Goal: Task Accomplishment & Management: Manage account settings

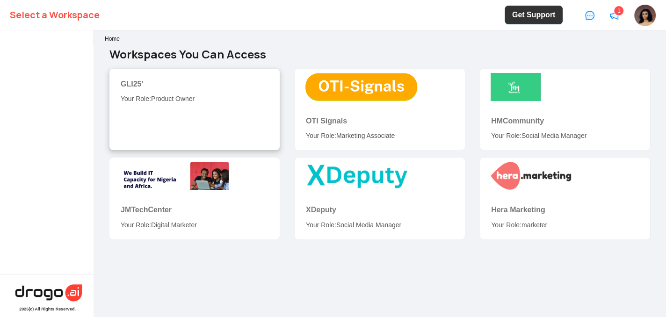
click at [173, 91] on div "GLI25' Your Role: Product Owner" at bounding box center [195, 91] width 148 height 26
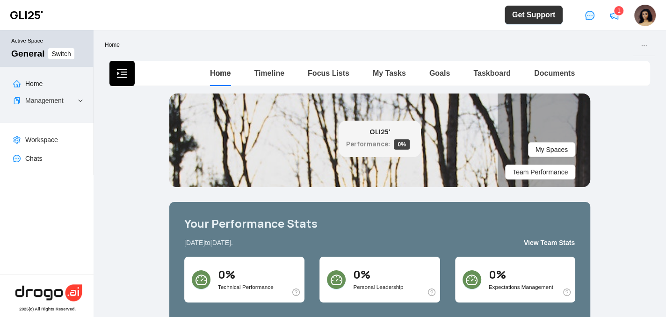
scroll to position [1, 0]
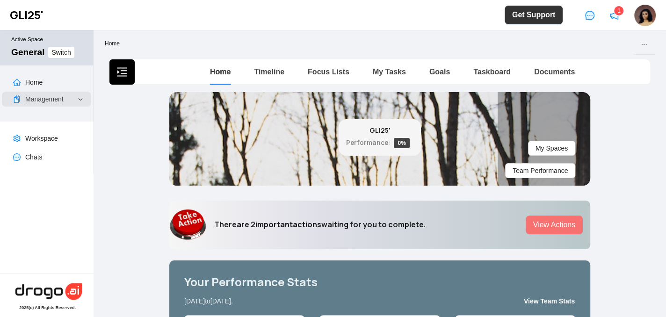
click at [70, 98] on span "Management" at bounding box center [50, 99] width 50 height 15
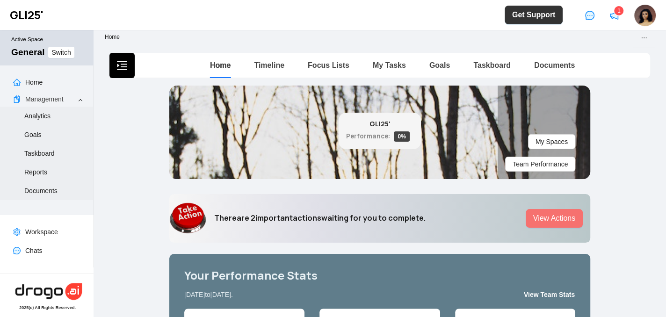
scroll to position [0, 0]
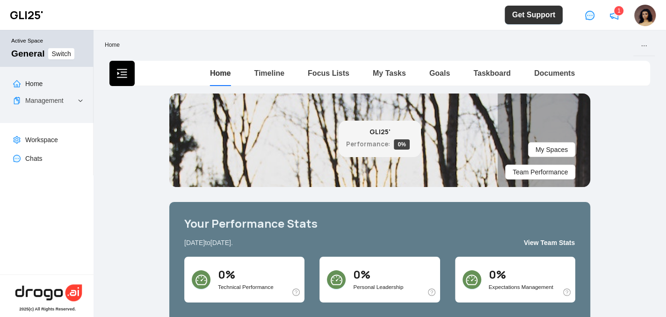
scroll to position [1, 0]
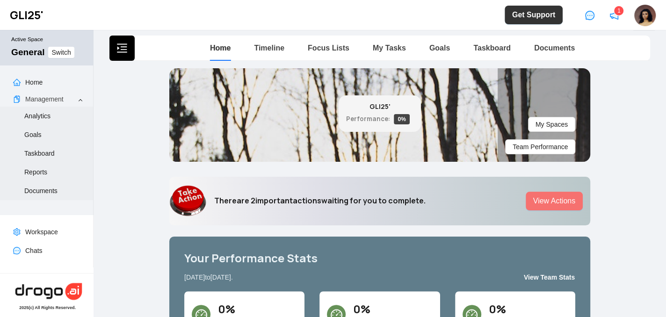
scroll to position [24, 0]
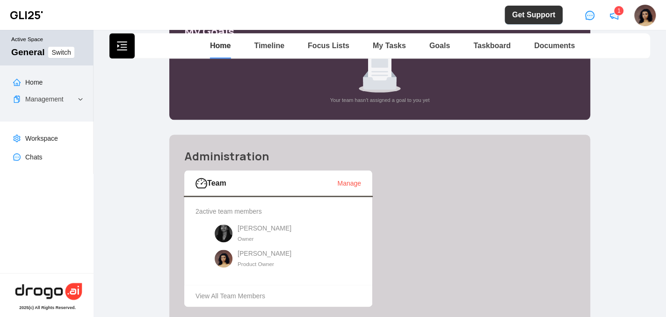
scroll to position [716, 0]
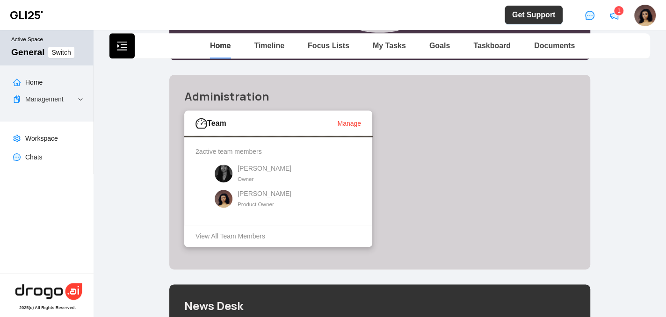
click at [346, 123] on link "Manage" at bounding box center [349, 123] width 24 height 7
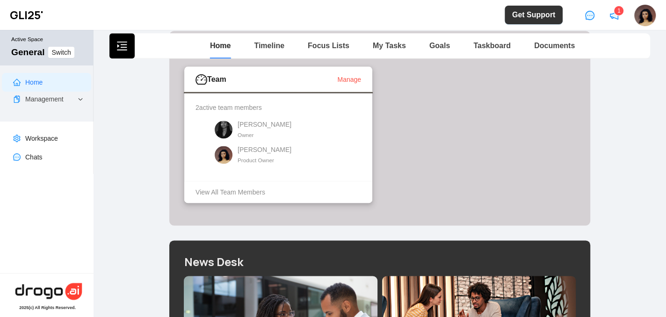
scroll to position [715, 0]
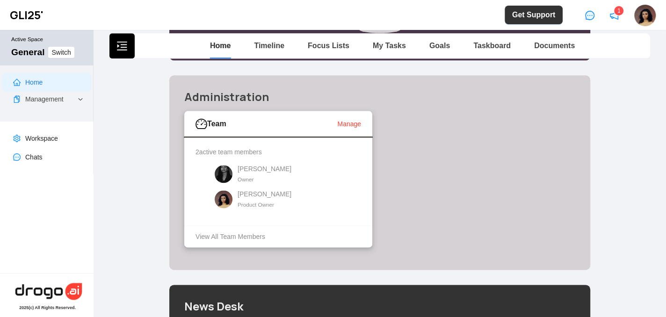
click at [348, 124] on link "Manage" at bounding box center [349, 123] width 24 height 7
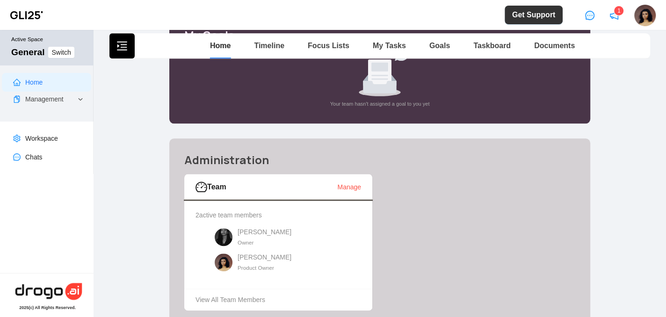
scroll to position [655, 0]
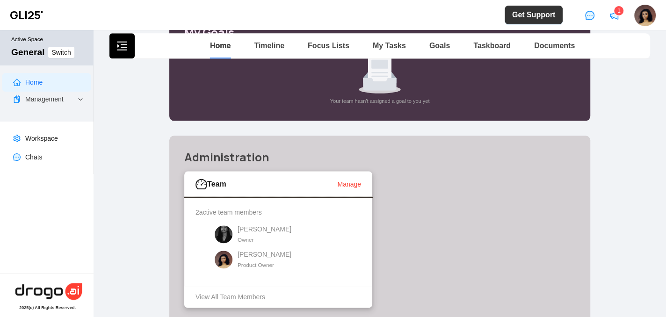
click at [344, 183] on link "Manage" at bounding box center [349, 184] width 24 height 7
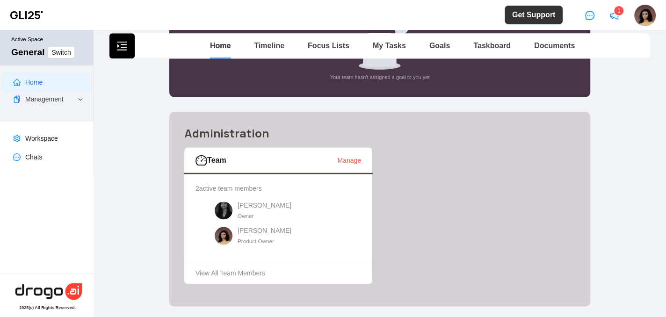
scroll to position [689, 0]
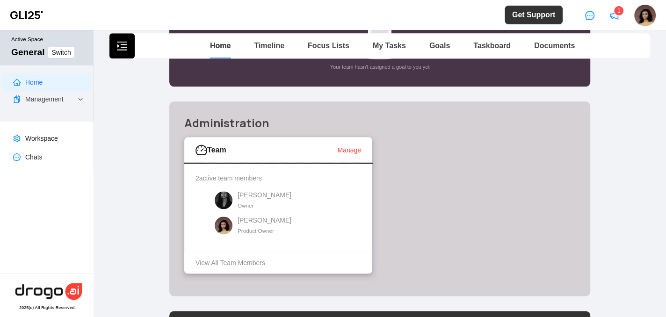
click at [342, 151] on link "Manage" at bounding box center [349, 149] width 24 height 7
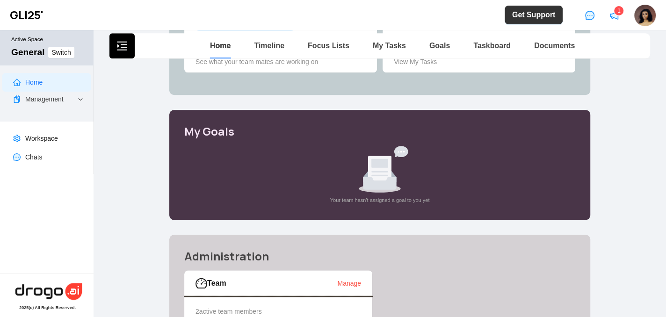
scroll to position [669, 0]
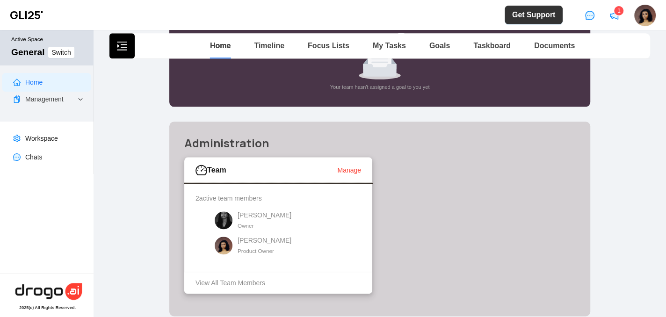
click at [349, 169] on link "Manage" at bounding box center [349, 170] width 24 height 7
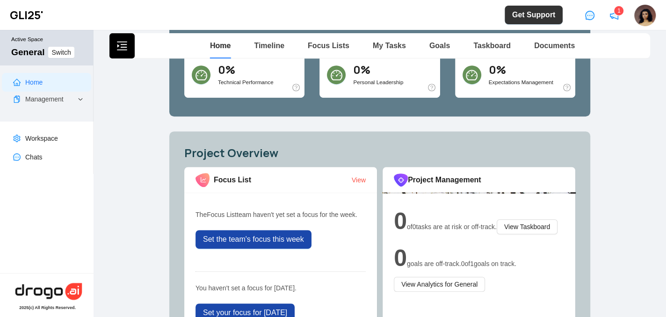
scroll to position [251, 0]
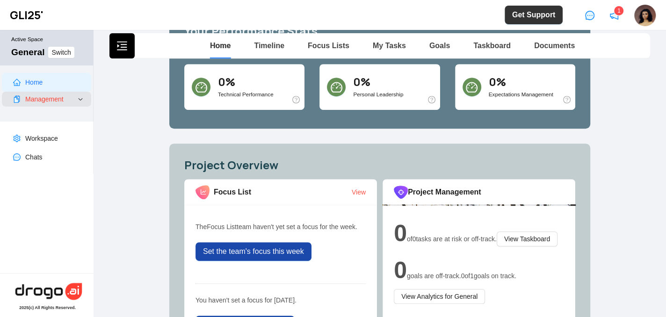
click at [52, 103] on link "Management" at bounding box center [44, 98] width 38 height 7
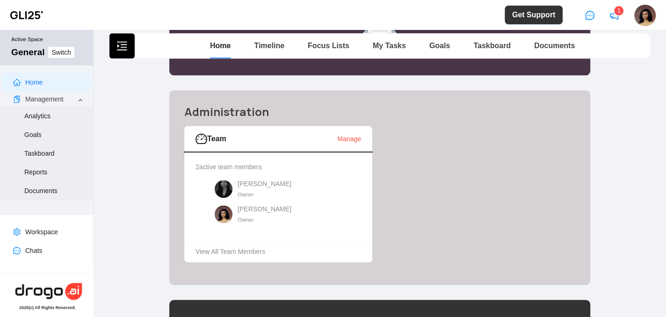
scroll to position [695, 0]
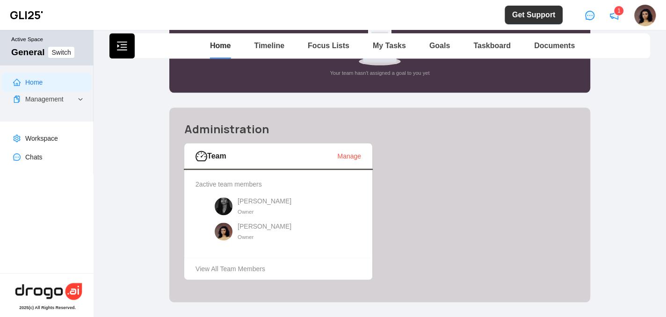
scroll to position [686, 0]
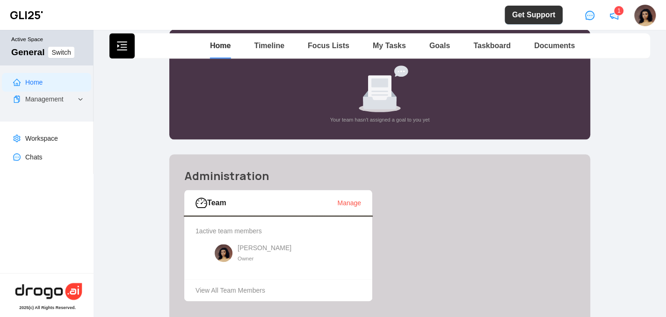
scroll to position [697, 0]
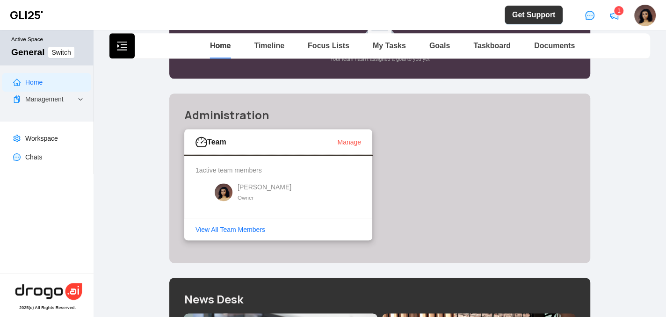
click at [246, 228] on link "View All Team Members" at bounding box center [284, 230] width 177 height 10
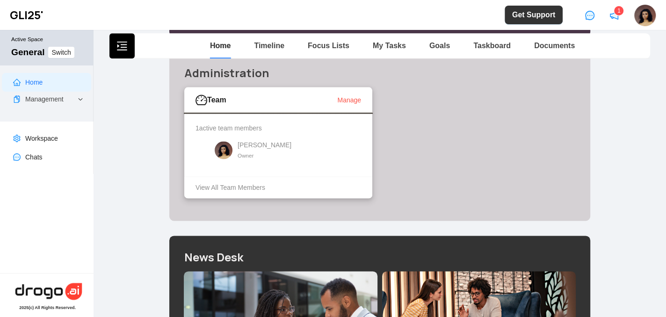
scroll to position [739, 0]
click at [340, 96] on link "Manage" at bounding box center [349, 99] width 24 height 7
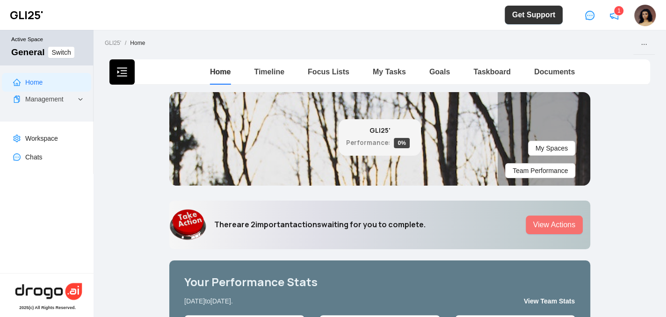
click at [43, 82] on link "Home" at bounding box center [33, 82] width 17 height 7
click at [60, 56] on span "Switch" at bounding box center [60, 52] width 19 height 10
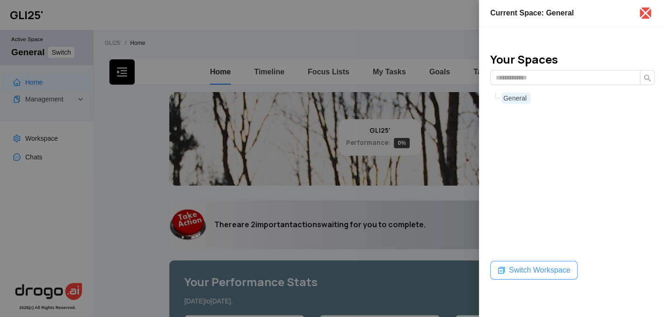
click at [524, 276] on button "Switch Workspace" at bounding box center [533, 270] width 87 height 19
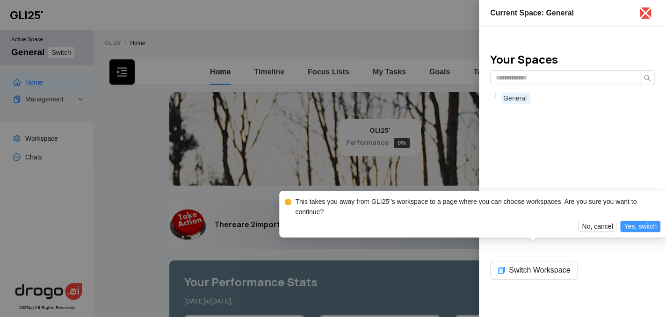
click at [637, 229] on span "Yes, switch" at bounding box center [640, 226] width 33 height 10
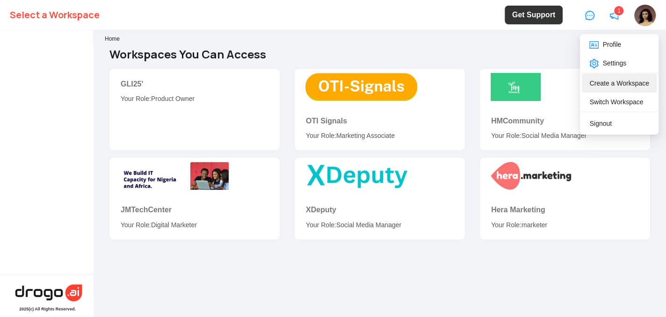
click at [618, 82] on span "Create a Workspace" at bounding box center [618, 83] width 59 height 7
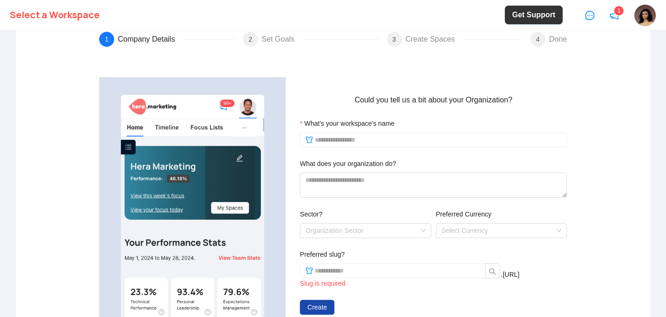
scroll to position [112, 0]
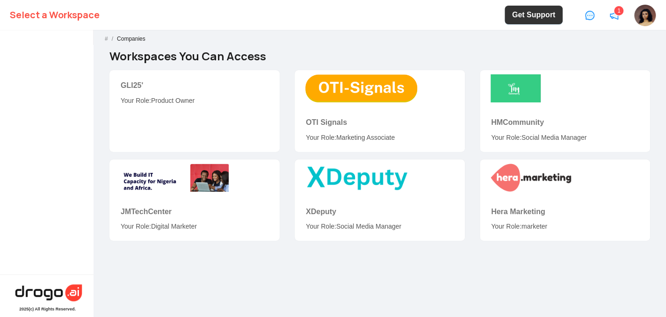
drag, startPoint x: 261, startPoint y: 87, endPoint x: 277, endPoint y: 52, distance: 38.3
click at [277, 52] on h4 "Workspaces You Can Access" at bounding box center [379, 57] width 541 height 14
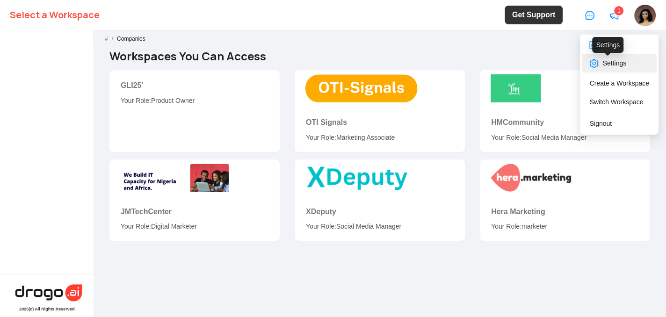
click at [620, 65] on span "Settings" at bounding box center [607, 62] width 37 height 7
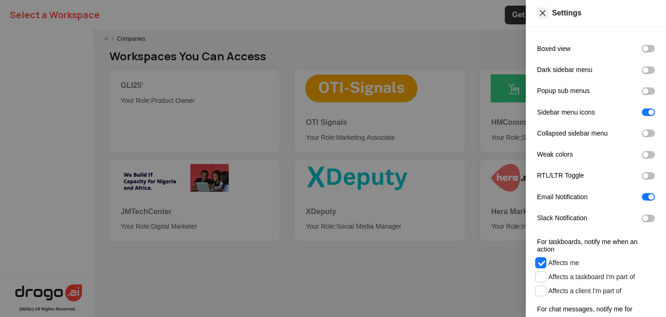
click at [541, 10] on icon "close" at bounding box center [542, 12] width 7 height 7
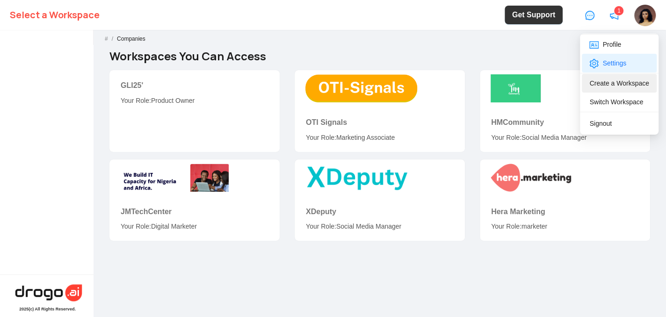
click at [636, 77] on li "Create a Workspace" at bounding box center [619, 83] width 74 height 19
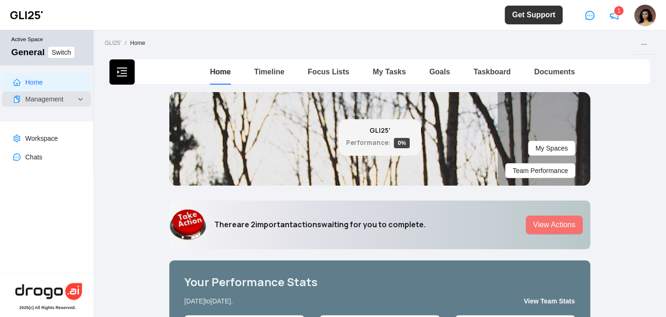
click at [79, 100] on div "Management" at bounding box center [46, 99] width 89 height 15
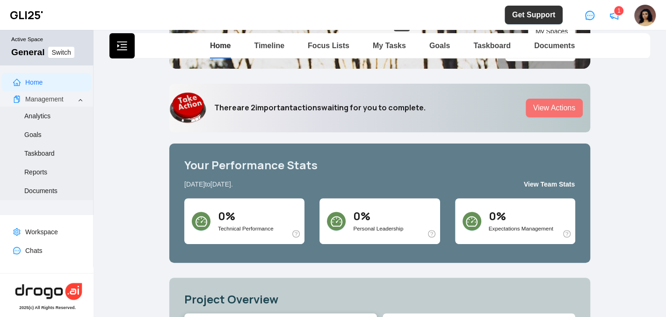
scroll to position [33, 0]
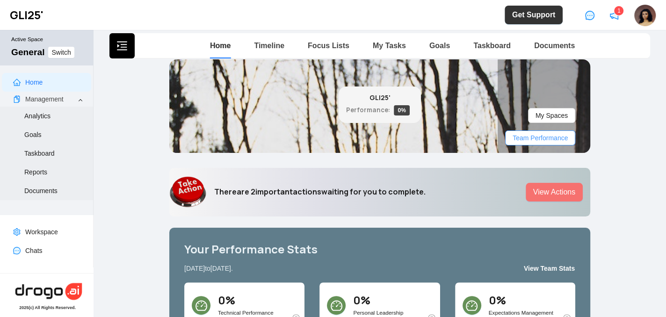
click at [536, 139] on span "Team Performance" at bounding box center [540, 138] width 55 height 10
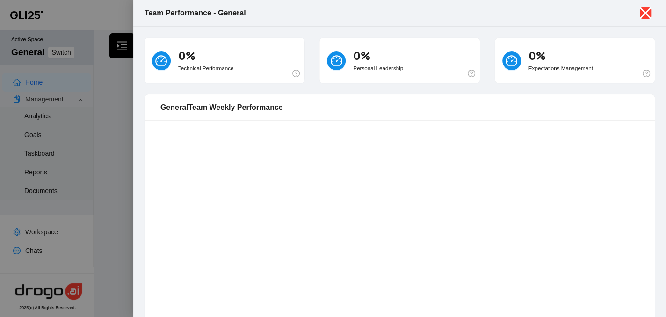
click at [642, 13] on icon "close" at bounding box center [645, 13] width 15 height 15
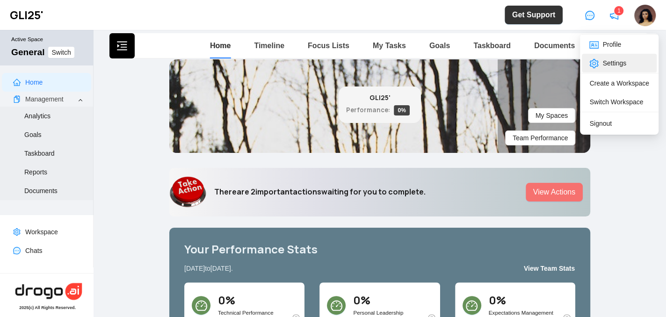
click at [636, 57] on li "Settings" at bounding box center [619, 63] width 74 height 19
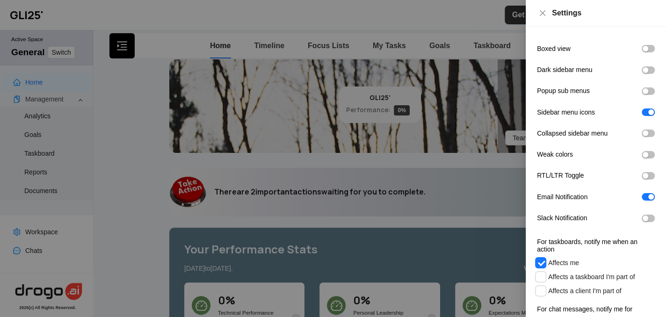
scroll to position [94, 0]
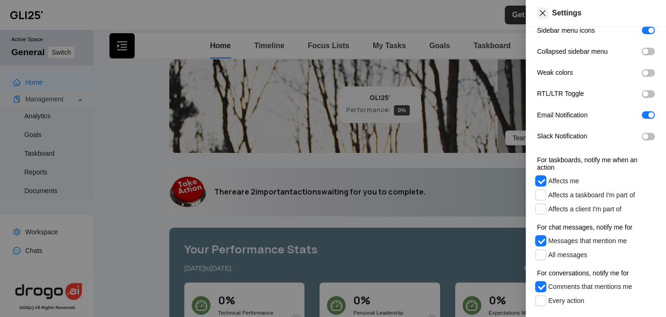
click at [544, 10] on icon "close" at bounding box center [542, 12] width 7 height 7
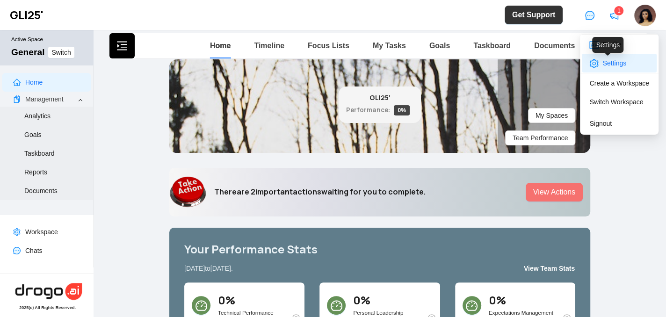
click at [602, 66] on span "Settings" at bounding box center [607, 62] width 37 height 7
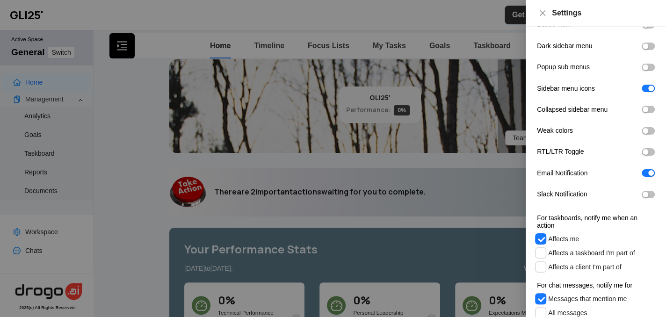
scroll to position [0, 0]
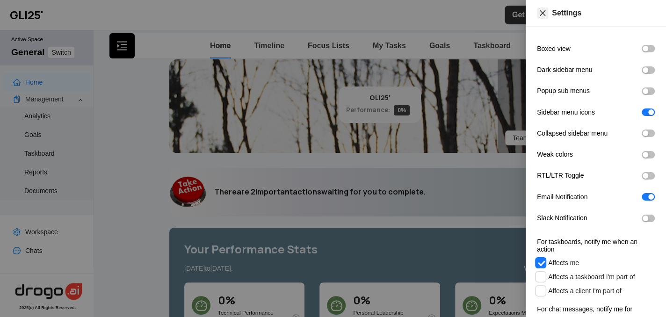
click at [543, 9] on icon "close" at bounding box center [542, 12] width 7 height 7
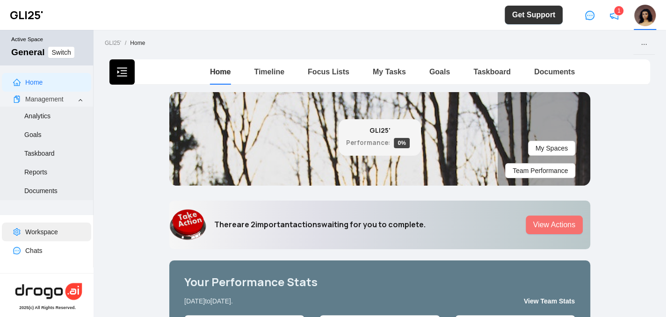
click at [49, 236] on link "Workspace" at bounding box center [41, 231] width 33 height 7
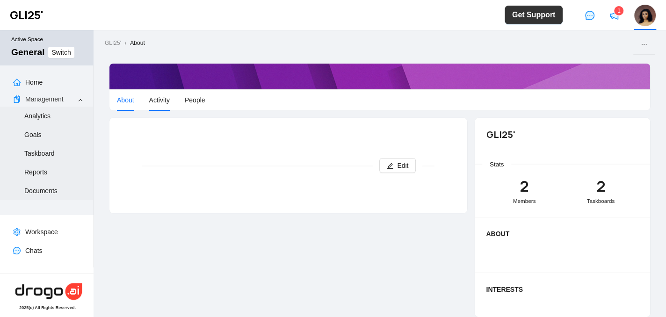
click at [164, 98] on span "Activity" at bounding box center [159, 99] width 21 height 7
click at [388, 163] on button "Edit" at bounding box center [397, 165] width 36 height 15
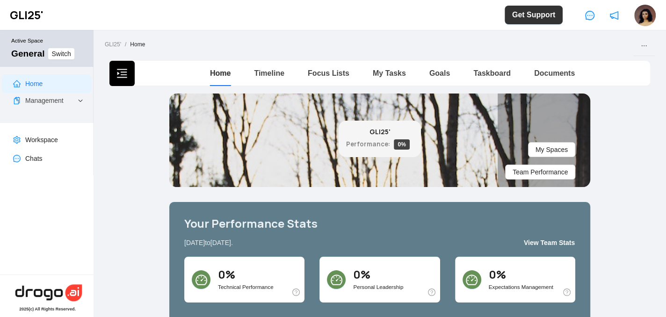
scroll to position [1, 0]
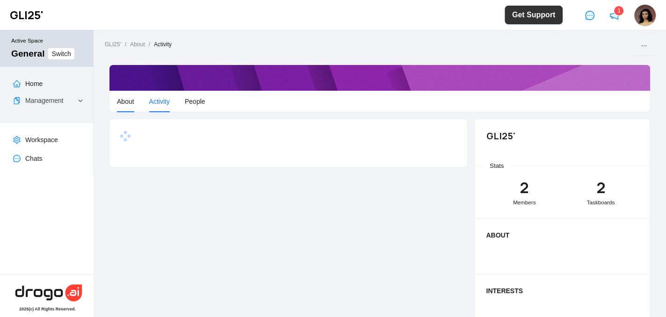
click at [127, 100] on span "About" at bounding box center [125, 101] width 17 height 7
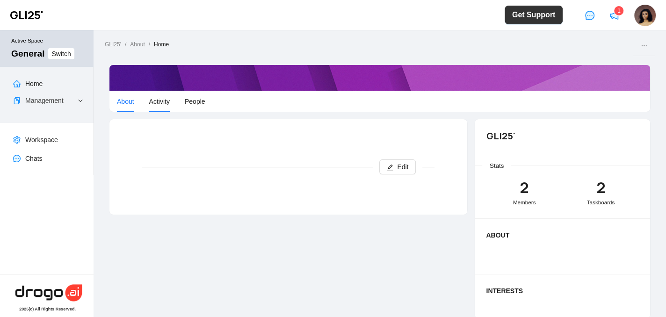
click at [161, 100] on span "Activity" at bounding box center [159, 101] width 21 height 7
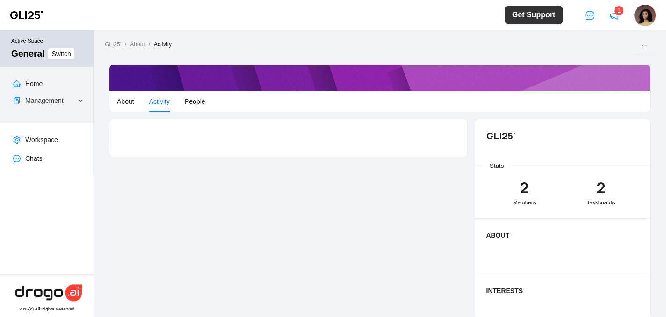
scroll to position [26, 0]
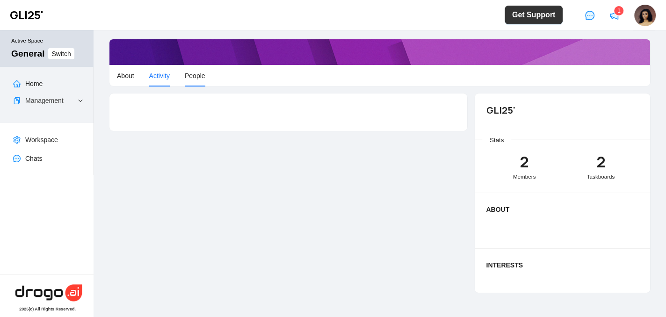
click at [193, 76] on span "People" at bounding box center [195, 75] width 21 height 7
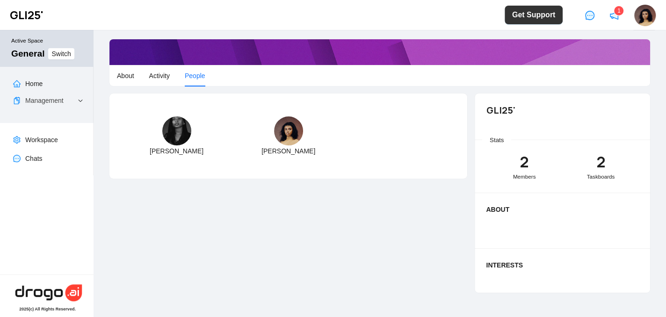
click at [174, 138] on img at bounding box center [176, 130] width 29 height 29
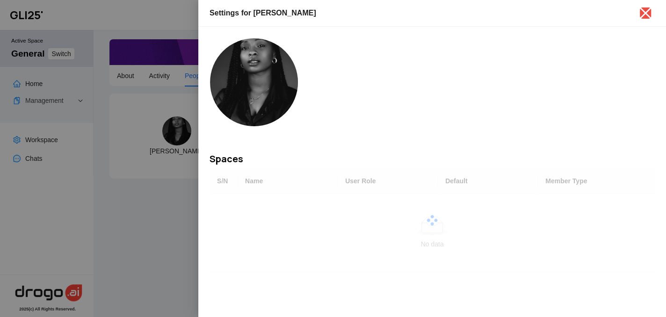
click at [174, 138] on div at bounding box center [333, 158] width 666 height 317
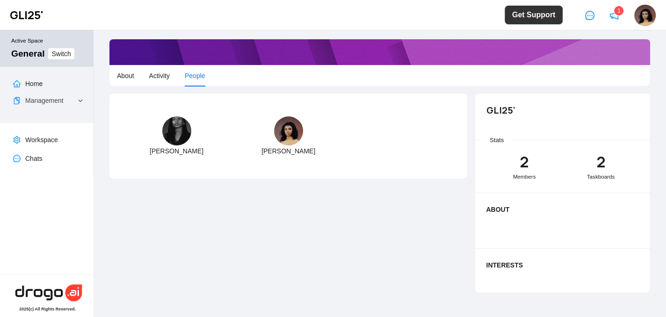
click at [174, 138] on img at bounding box center [176, 130] width 29 height 29
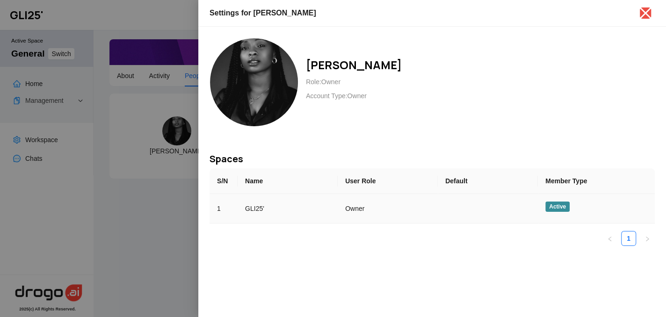
click at [560, 206] on span "Active" at bounding box center [557, 207] width 24 height 10
click at [364, 206] on td "Owner" at bounding box center [388, 208] width 100 height 29
click at [650, 11] on icon "close" at bounding box center [645, 13] width 15 height 15
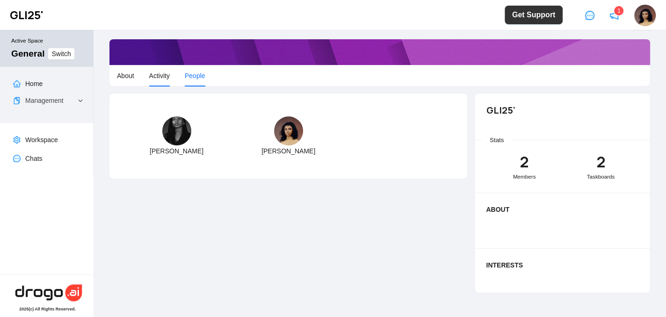
click at [164, 73] on span "Activity" at bounding box center [159, 75] width 21 height 7
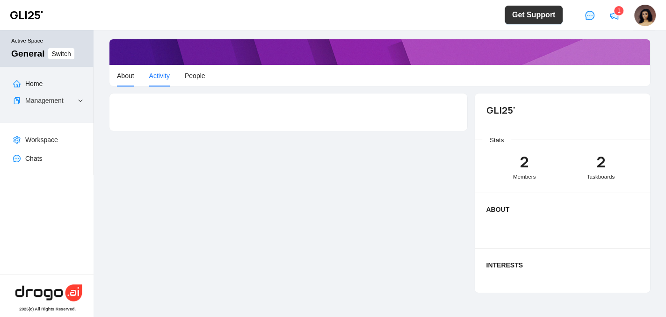
click at [137, 78] on li "About" at bounding box center [125, 76] width 32 height 22
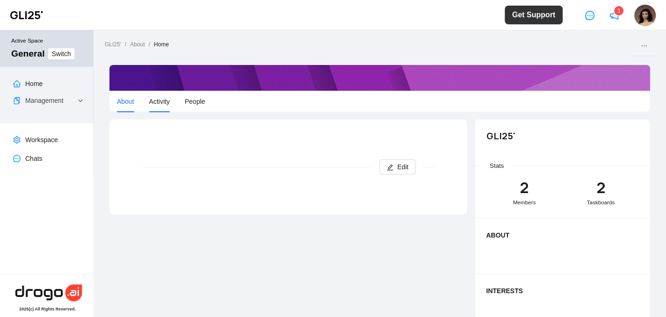
click at [163, 100] on span "Activity" at bounding box center [159, 101] width 21 height 7
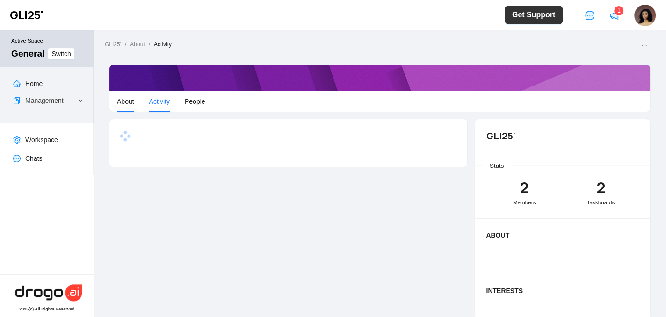
click at [122, 101] on span "About" at bounding box center [125, 101] width 17 height 7
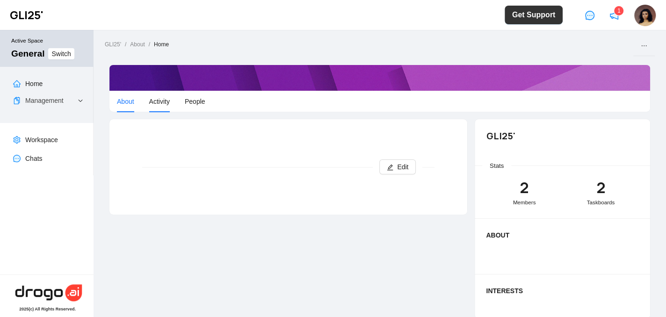
click at [155, 101] on span "Activity" at bounding box center [159, 101] width 21 height 7
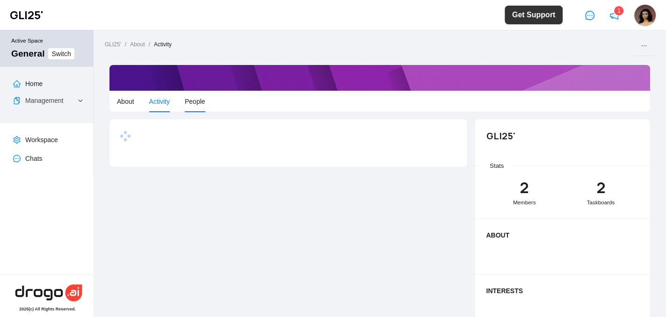
click at [187, 103] on span "People" at bounding box center [195, 101] width 21 height 7
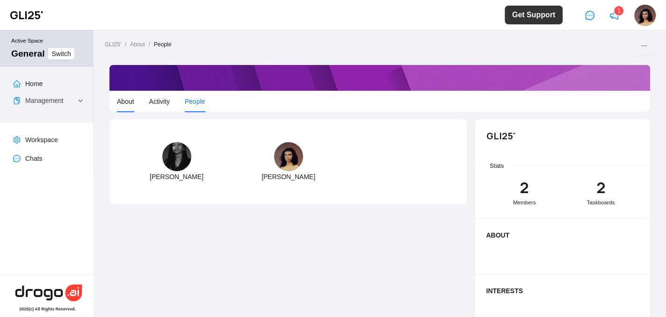
click at [127, 105] on span "About" at bounding box center [125, 101] width 17 height 7
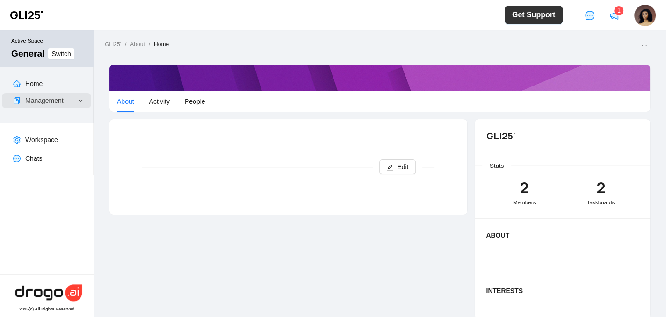
click at [75, 101] on span "Management" at bounding box center [50, 100] width 50 height 15
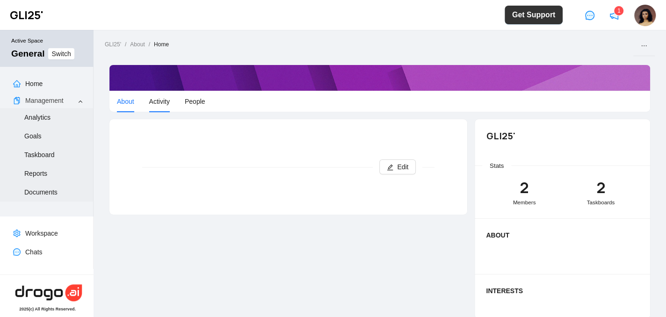
click at [158, 100] on span "Activity" at bounding box center [159, 101] width 21 height 7
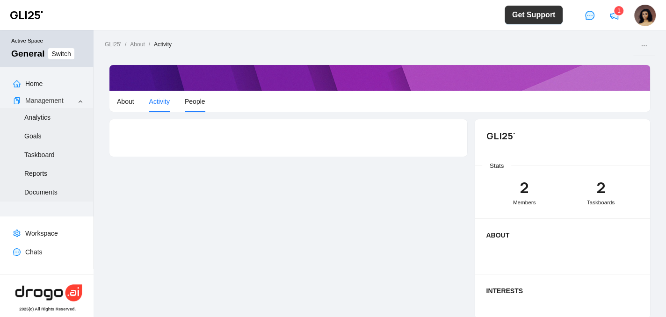
click at [197, 99] on span "People" at bounding box center [195, 101] width 21 height 7
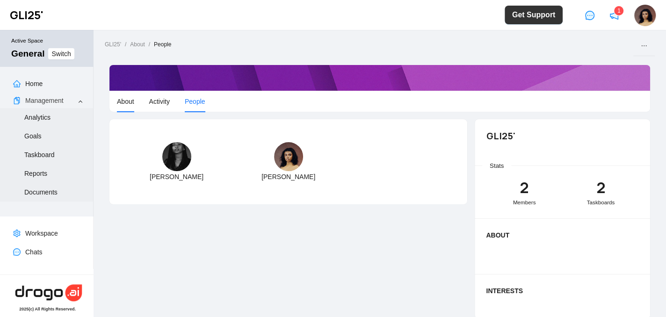
click at [131, 106] on li "About" at bounding box center [125, 102] width 32 height 22
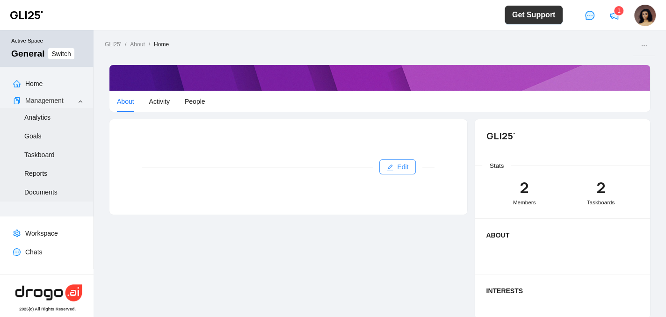
click at [399, 167] on span "Edit" at bounding box center [402, 167] width 11 height 10
click at [395, 165] on span "Cancel" at bounding box center [400, 167] width 21 height 10
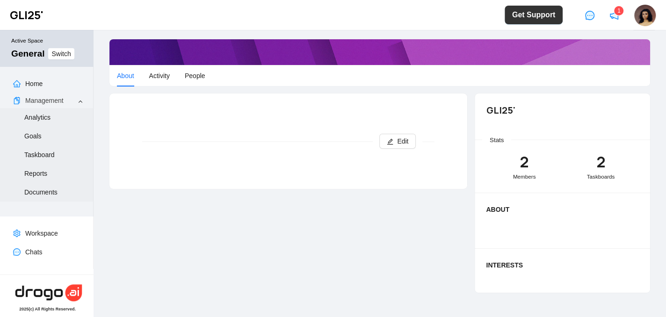
click at [497, 270] on p "Interests" at bounding box center [562, 265] width 153 height 10
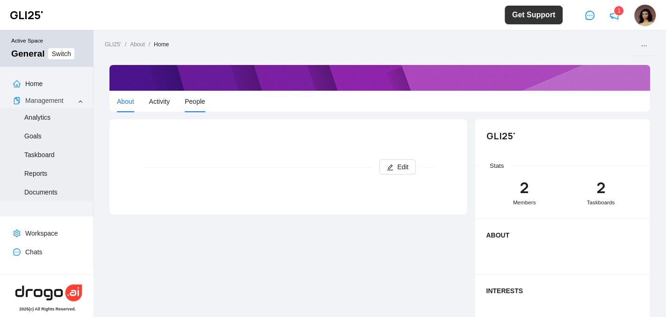
click at [194, 96] on li "People" at bounding box center [195, 102] width 36 height 22
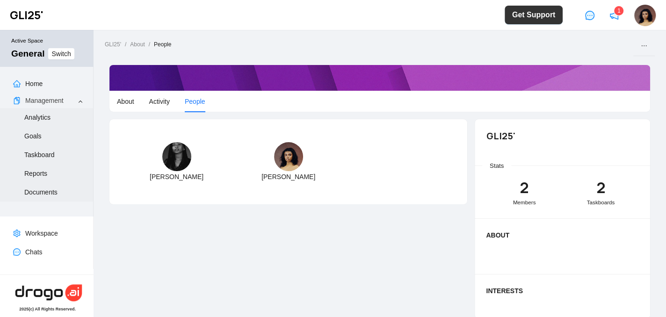
click at [291, 154] on img at bounding box center [288, 156] width 29 height 29
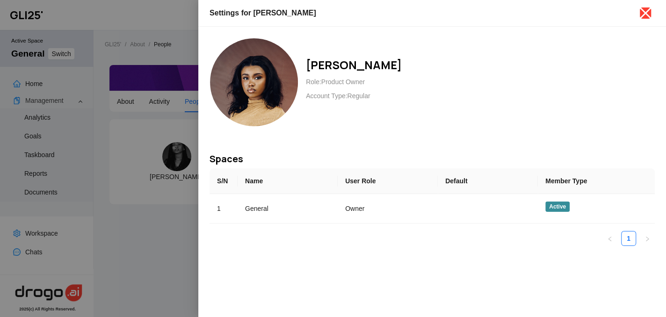
click at [640, 12] on icon "close" at bounding box center [645, 13] width 15 height 15
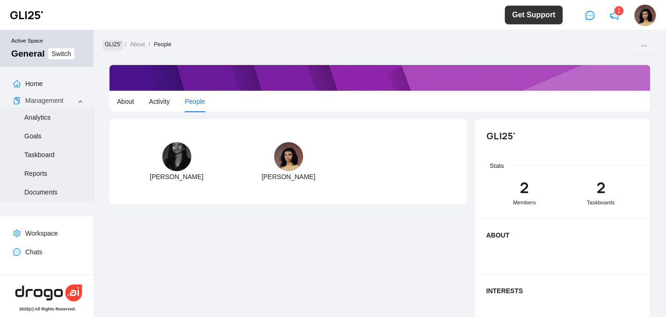
click at [113, 47] on link "GLI25'" at bounding box center [113, 45] width 20 height 10
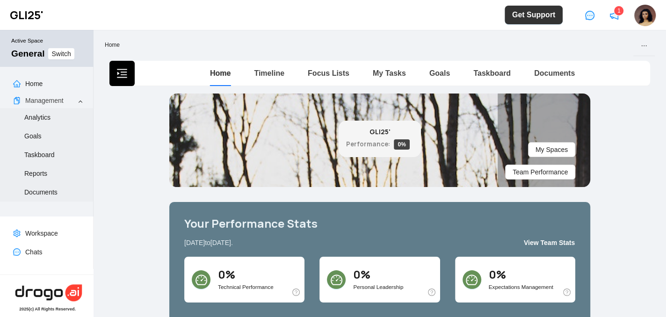
scroll to position [1, 0]
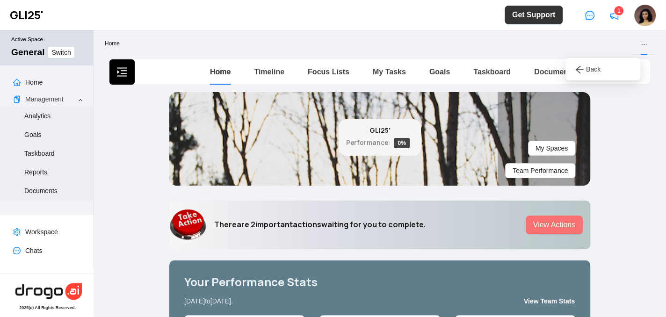
click at [641, 49] on div at bounding box center [644, 44] width 7 height 22
click at [641, 44] on icon "ellipsis" at bounding box center [644, 44] width 7 height 7
click at [588, 70] on link "Back" at bounding box center [588, 68] width 26 height 7
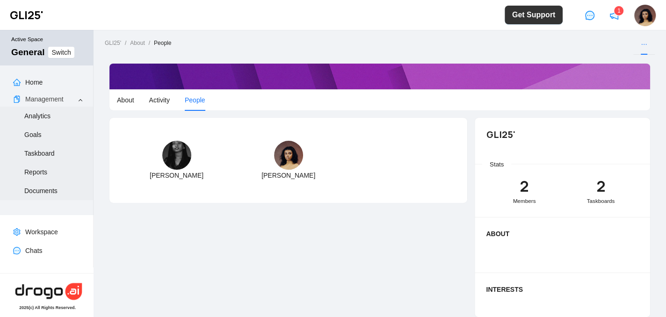
scroll to position [26, 0]
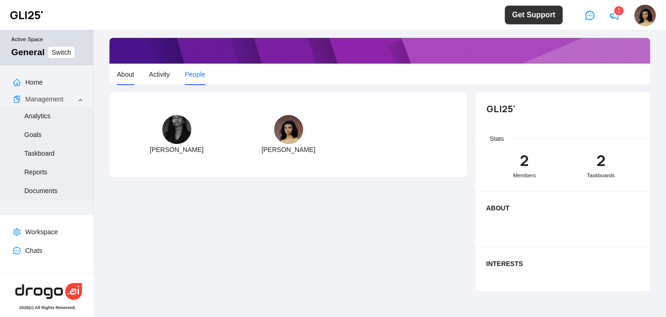
click at [127, 77] on span "About" at bounding box center [125, 74] width 17 height 7
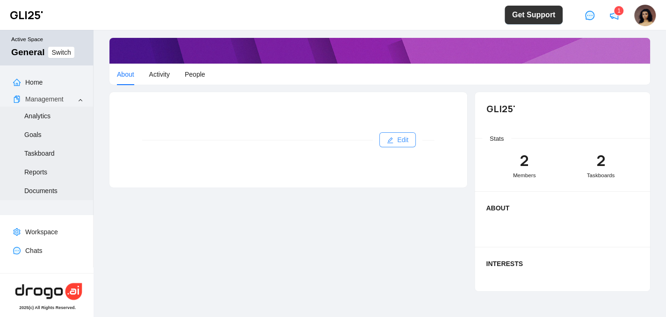
click at [408, 135] on button "Edit" at bounding box center [397, 139] width 36 height 15
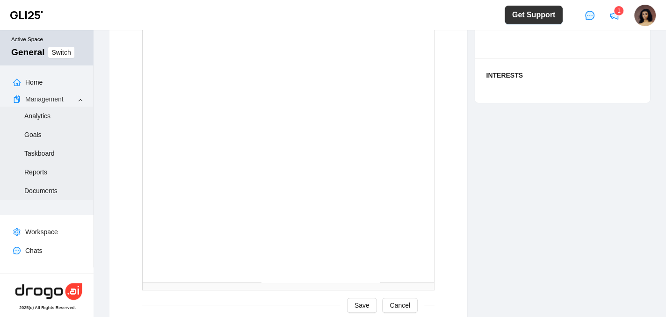
scroll to position [253, 0]
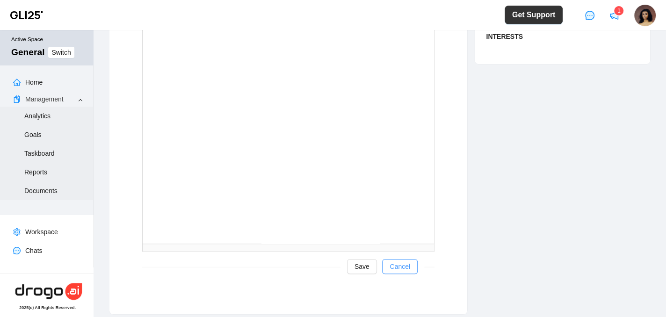
click at [392, 266] on span "Cancel" at bounding box center [400, 266] width 21 height 10
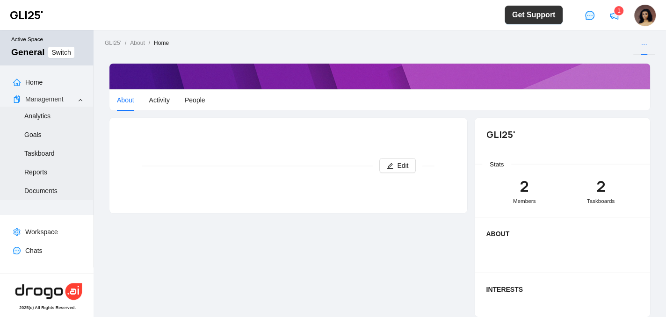
scroll to position [0, 0]
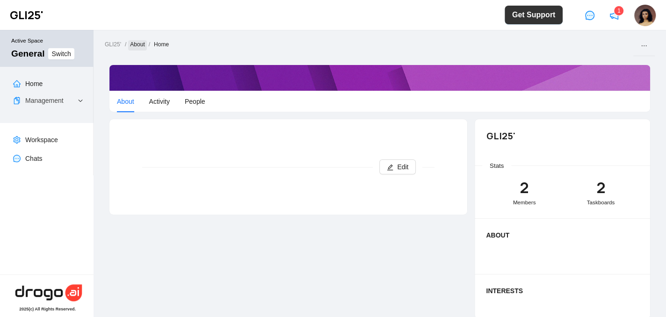
click at [140, 44] on link "About" at bounding box center [137, 45] width 18 height 10
click at [110, 46] on link "GLI25'" at bounding box center [113, 45] width 20 height 10
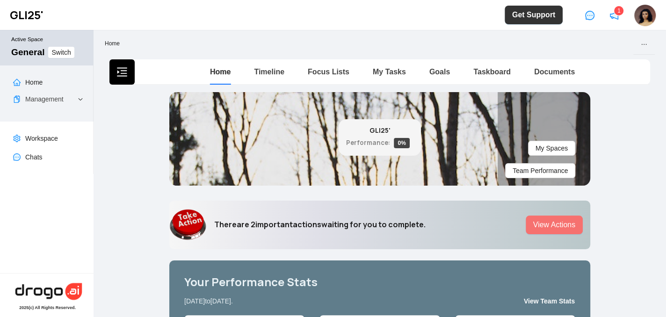
click at [306, 224] on h6 "There are 2 important actions waiting for you to complete." at bounding box center [319, 224] width 211 height 9
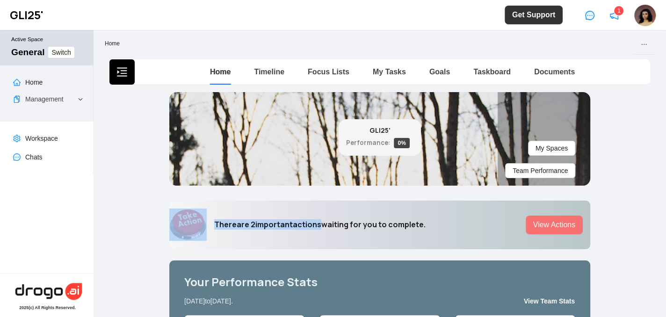
drag, startPoint x: 306, startPoint y: 224, endPoint x: 196, endPoint y: 223, distance: 109.9
click at [196, 223] on div "There are 2 important actions waiting for you to complete." at bounding box center [327, 225] width 316 height 33
click at [186, 224] on img at bounding box center [187, 225] width 37 height 33
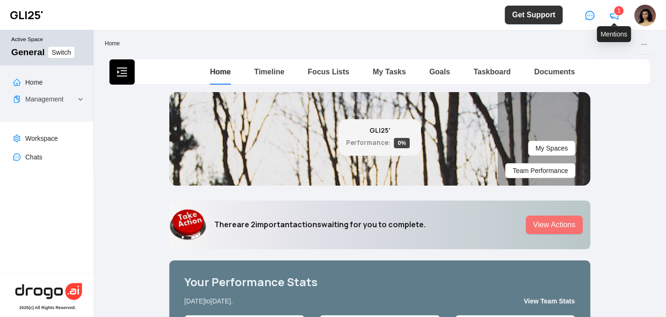
click at [617, 15] on sup "1" at bounding box center [618, 10] width 9 height 9
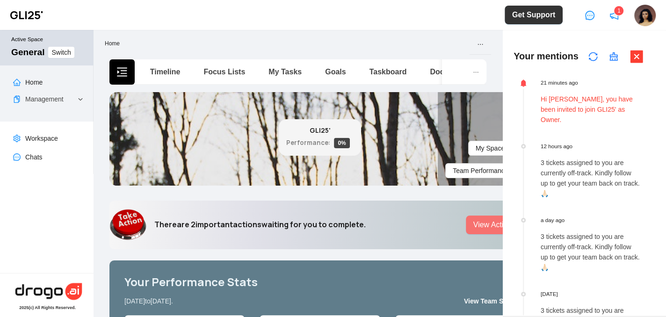
click at [590, 108] on p "Hi Angel, you have been invited to join GLI25' as Owner." at bounding box center [590, 109] width 99 height 31
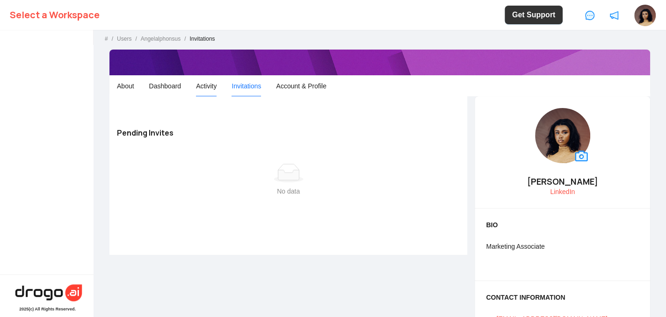
click at [207, 83] on span "Activity" at bounding box center [206, 85] width 21 height 7
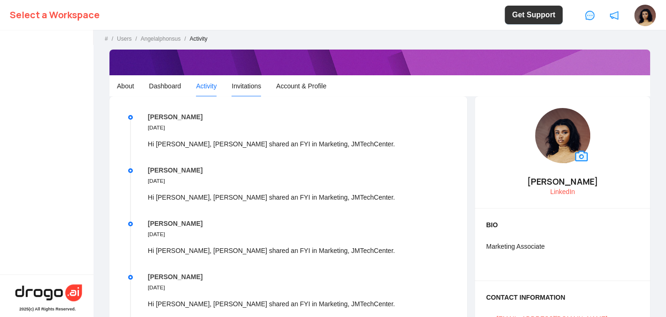
click at [265, 82] on li "Invitations" at bounding box center [246, 86] width 44 height 22
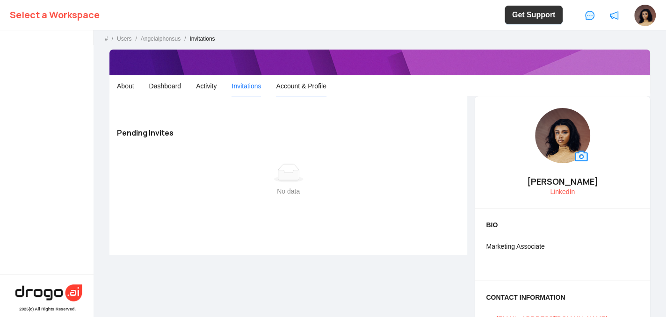
click at [287, 82] on span "Account & Profile" at bounding box center [301, 85] width 50 height 7
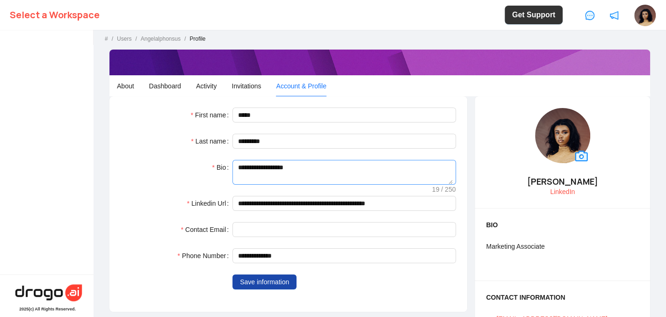
scroll to position [17, 0]
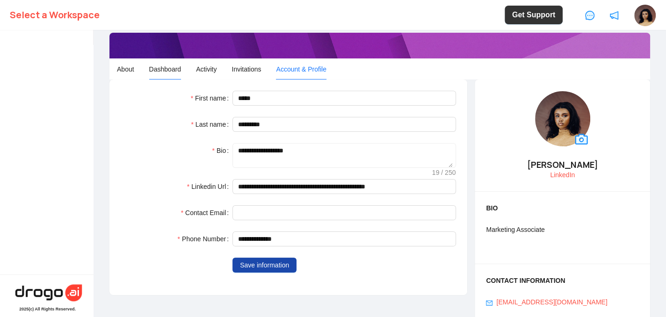
click at [168, 69] on span "Dashboard" at bounding box center [165, 68] width 32 height 7
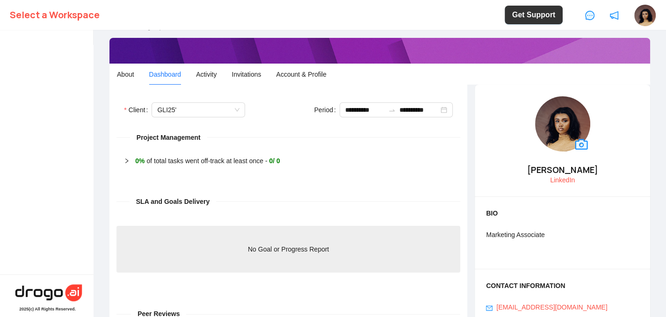
scroll to position [11, 0]
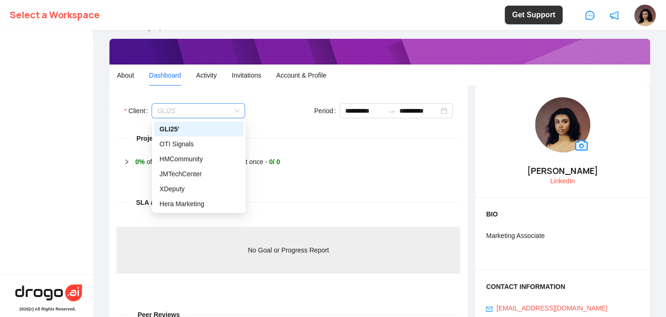
click at [207, 114] on span "GLI25'" at bounding box center [198, 111] width 82 height 14
click at [261, 107] on form "**********" at bounding box center [292, 110] width 336 height 15
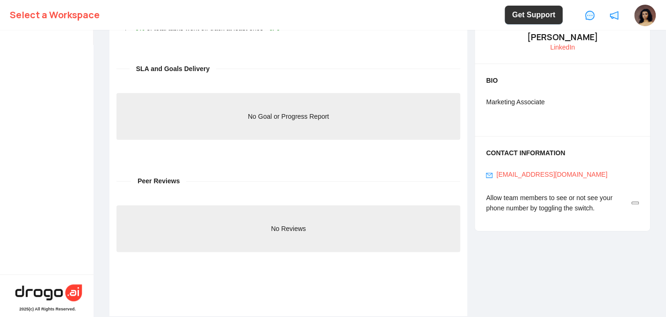
scroll to position [0, 0]
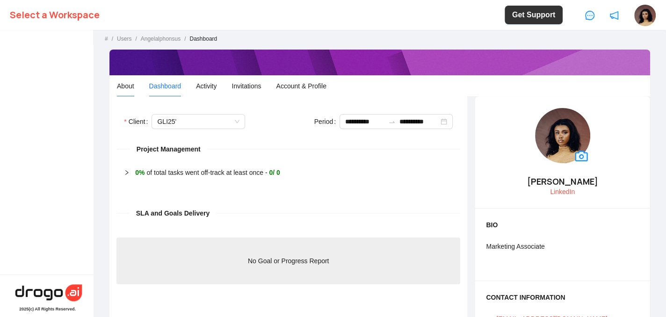
click at [124, 87] on span "About" at bounding box center [125, 85] width 17 height 7
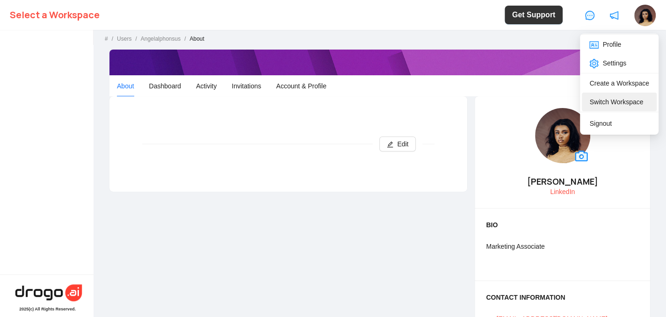
click at [615, 99] on link "Switch Workspace" at bounding box center [616, 101] width 54 height 7
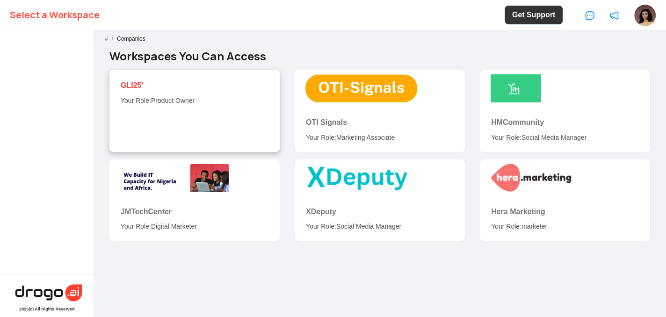
click at [136, 87] on link "GLI25'" at bounding box center [132, 85] width 22 height 8
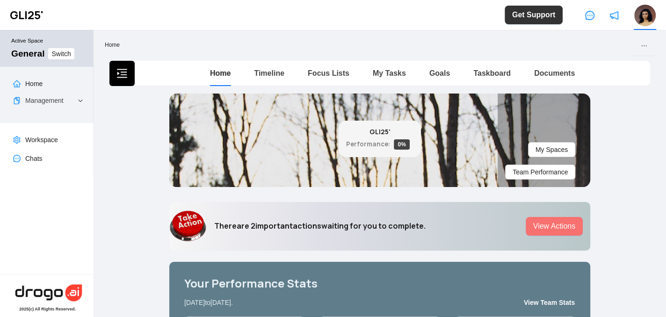
scroll to position [1, 0]
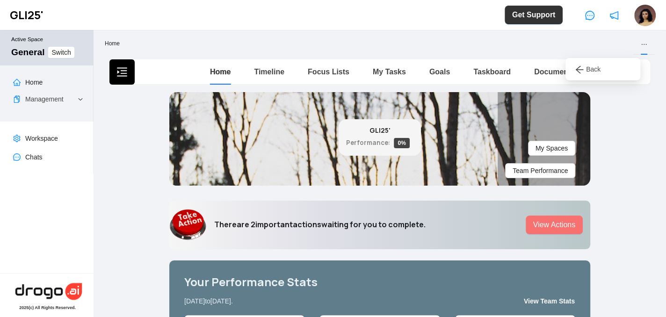
click at [641, 40] on div at bounding box center [644, 44] width 7 height 22
click at [642, 44] on icon "ellipsis" at bounding box center [644, 44] width 5 height 1
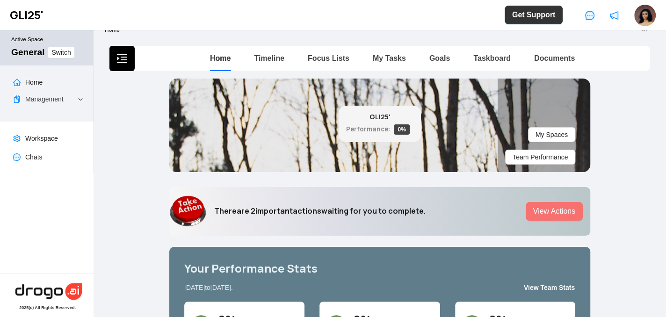
scroll to position [0, 0]
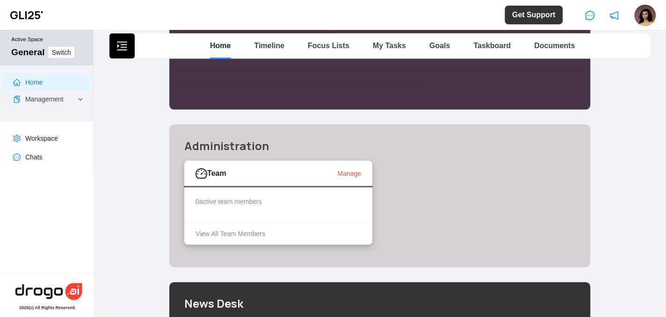
scroll to position [743, 0]
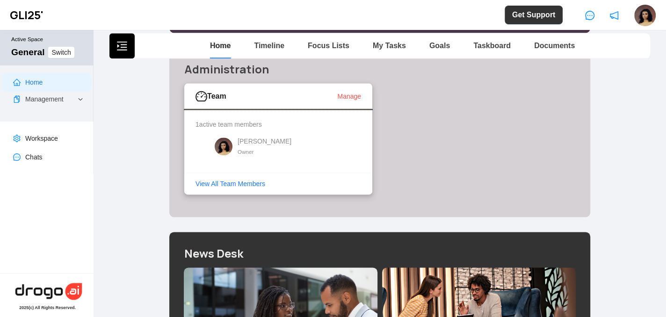
drag, startPoint x: 230, startPoint y: 182, endPoint x: 220, endPoint y: 182, distance: 9.8
click at [220, 182] on link "View All Team Members" at bounding box center [284, 184] width 177 height 10
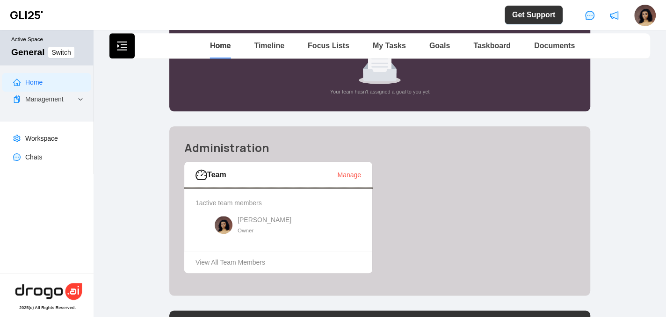
scroll to position [662, 0]
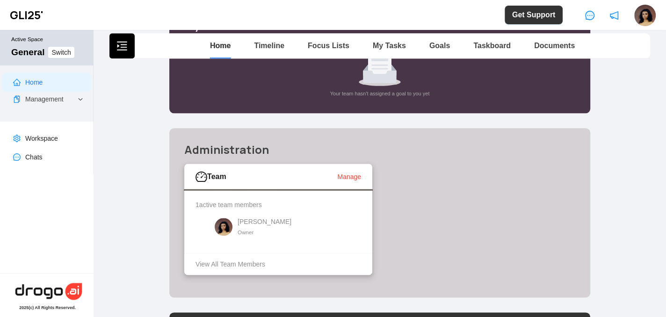
click at [350, 178] on link "Manage" at bounding box center [349, 176] width 24 height 7
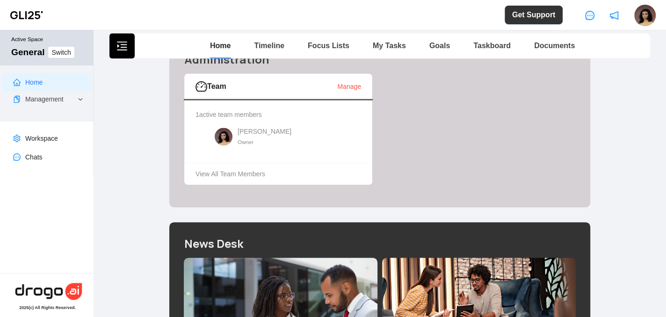
scroll to position [740, 0]
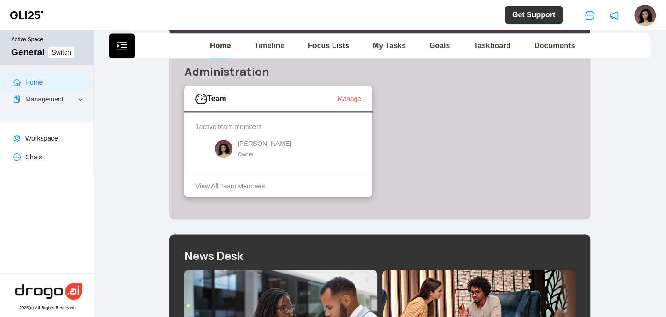
click at [246, 143] on div "[PERSON_NAME]" at bounding box center [265, 143] width 54 height 10
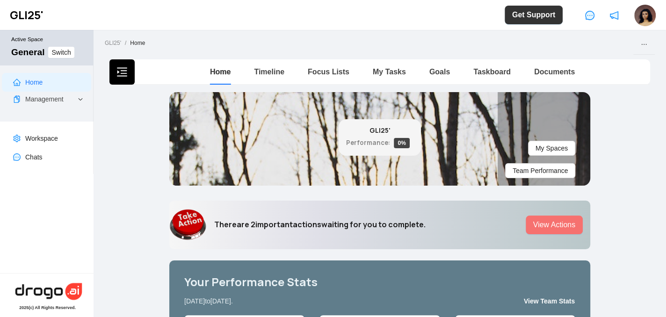
click at [454, 136] on div "My Spaces Team Performance GLI25' Performance: 0 %" at bounding box center [379, 139] width 421 height 94
click at [642, 42] on li at bounding box center [644, 44] width 22 height 22
click at [641, 44] on icon "ellipsis" at bounding box center [644, 44] width 7 height 7
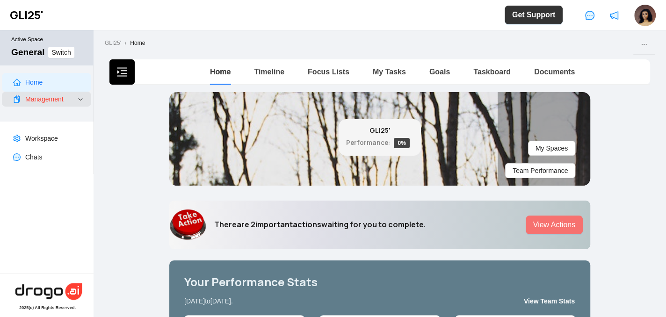
click at [51, 103] on link "Management" at bounding box center [44, 98] width 38 height 7
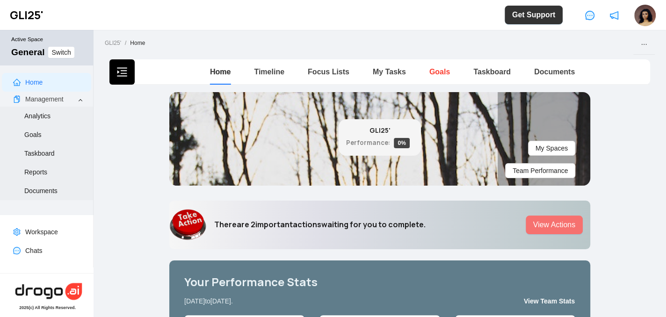
click at [430, 69] on link "Goals" at bounding box center [439, 72] width 21 height 8
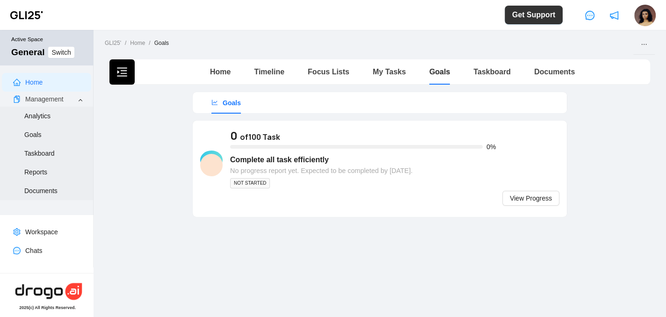
click at [225, 99] on b "Goals" at bounding box center [232, 102] width 18 height 7
click at [271, 74] on link "Timeline" at bounding box center [269, 72] width 30 height 8
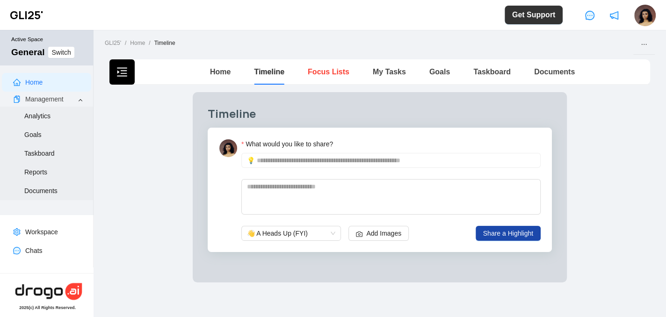
click at [327, 68] on link "Focus Lists" at bounding box center [329, 72] width 42 height 8
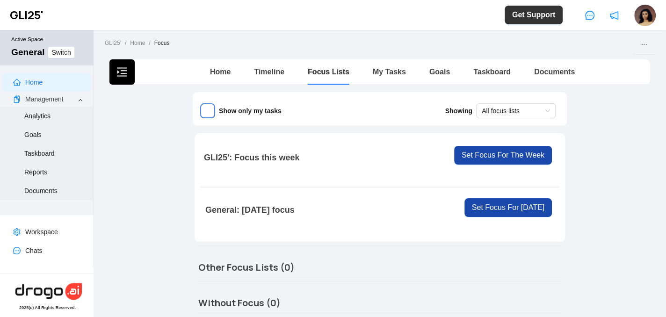
click at [380, 77] on div "My Tasks" at bounding box center [389, 72] width 33 height 12
click at [384, 74] on link "My Tasks" at bounding box center [389, 72] width 33 height 8
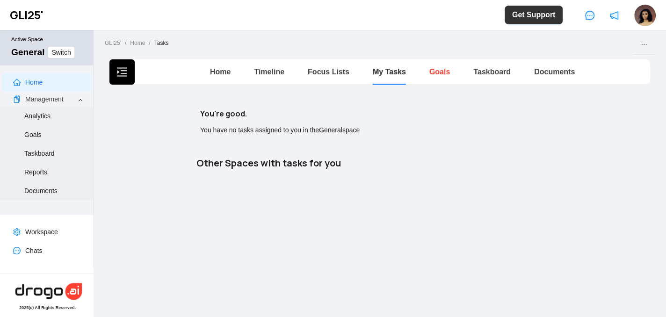
click at [441, 73] on link "Goals" at bounding box center [439, 72] width 21 height 8
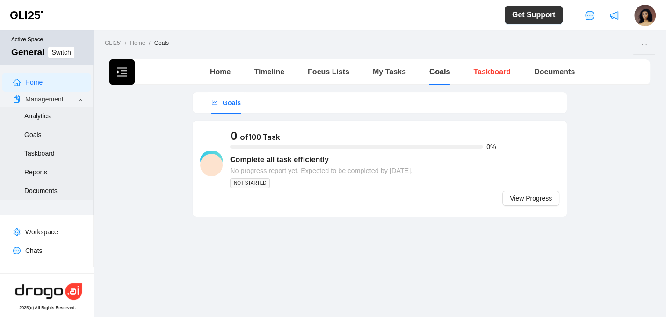
click at [487, 72] on link "Taskboard" at bounding box center [491, 72] width 37 height 8
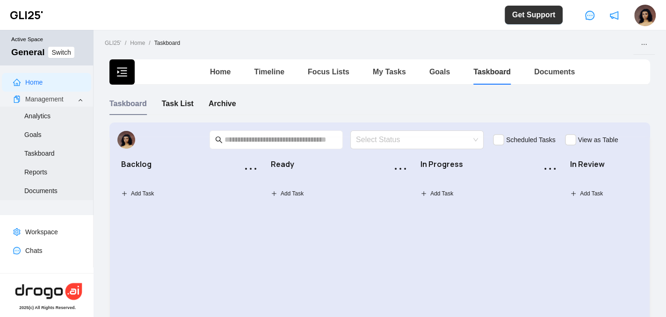
click at [544, 63] on div "Documents" at bounding box center [554, 71] width 41 height 25
click at [564, 71] on link "Documents" at bounding box center [554, 72] width 41 height 8
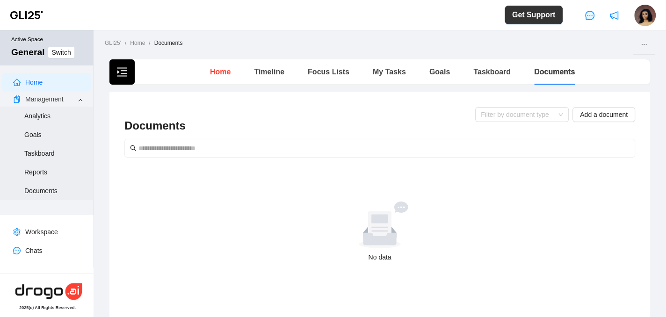
click at [213, 72] on link "Home" at bounding box center [220, 72] width 21 height 8
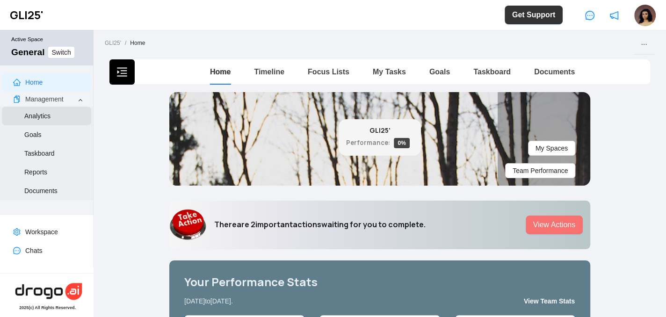
click at [51, 115] on link "Analytics" at bounding box center [37, 115] width 26 height 7
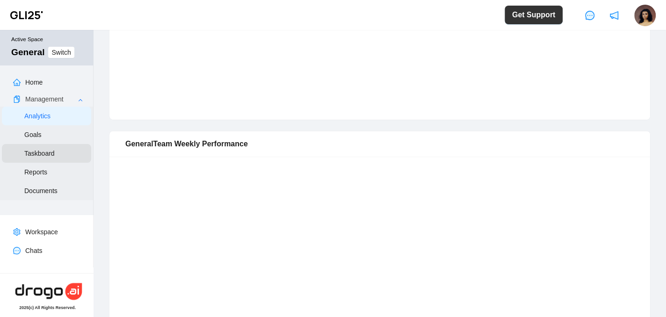
scroll to position [319, 0]
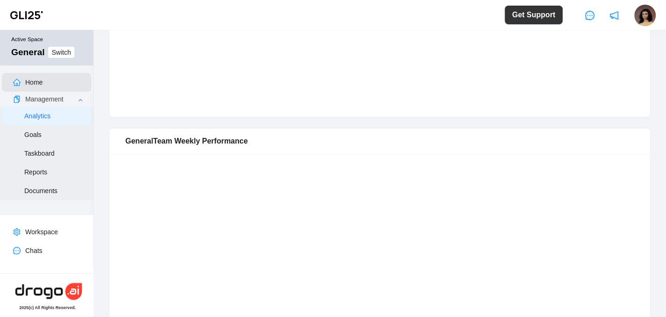
click at [32, 83] on link "Home" at bounding box center [33, 82] width 17 height 7
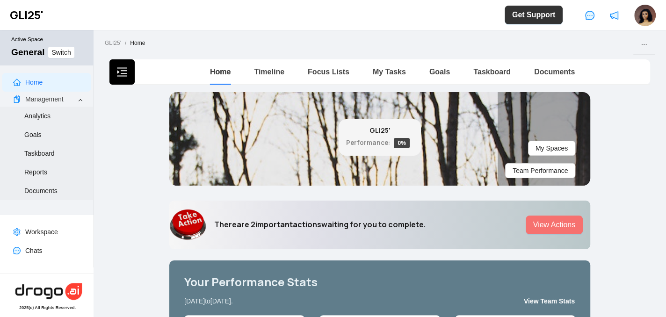
scroll to position [14, 0]
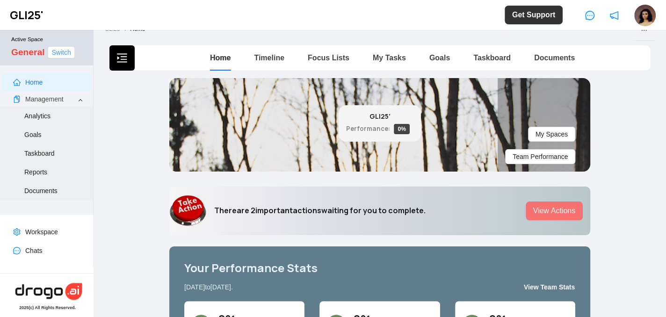
click at [57, 56] on span "Switch" at bounding box center [60, 52] width 19 height 10
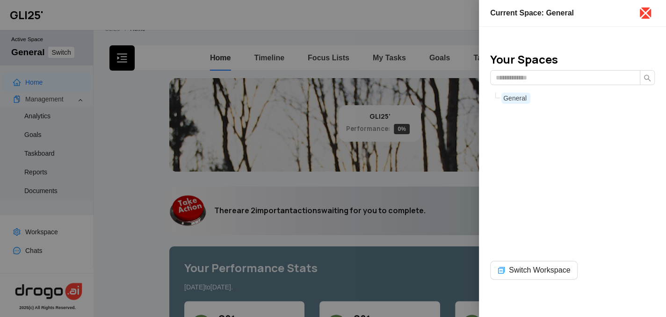
click at [647, 8] on icon "close" at bounding box center [645, 13] width 15 height 15
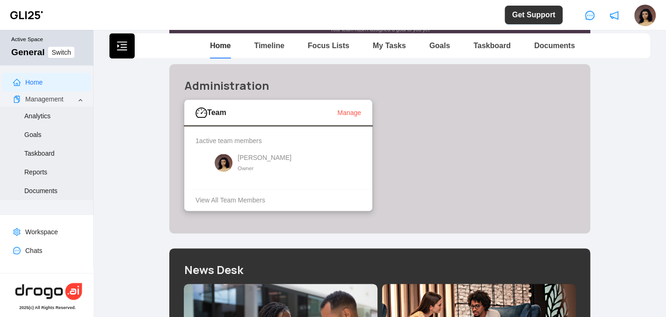
scroll to position [727, 0]
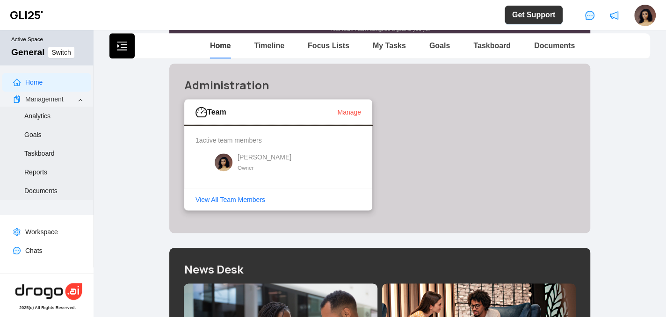
click at [242, 197] on link "View All Team Members" at bounding box center [284, 200] width 177 height 10
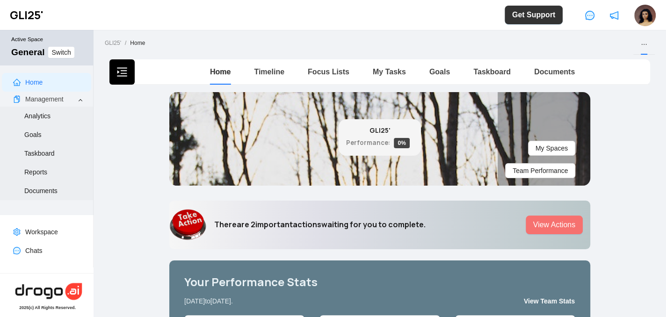
click at [641, 43] on li at bounding box center [644, 44] width 22 height 22
click at [641, 45] on icon "ellipsis" at bounding box center [644, 44] width 7 height 7
click at [430, 73] on link "Goals" at bounding box center [439, 72] width 21 height 8
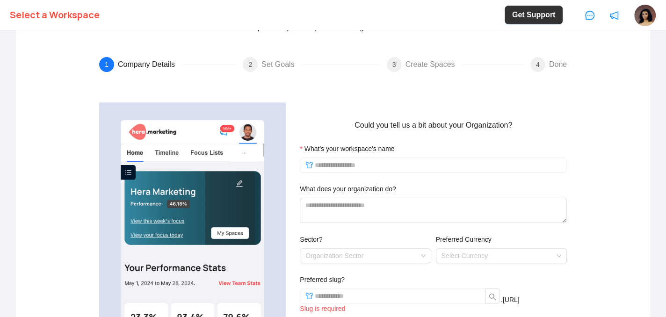
scroll to position [82, 0]
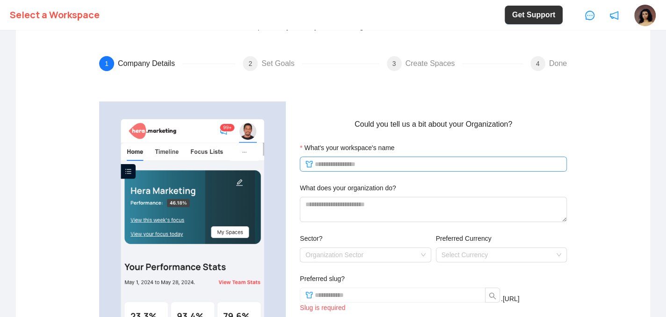
click at [322, 158] on span at bounding box center [433, 164] width 267 height 15
click at [326, 163] on input "What's your workspace's name" at bounding box center [438, 164] width 247 height 10
type input "*"
type input "******"
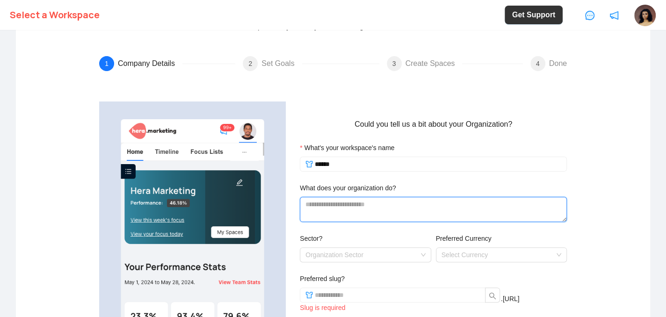
type input "*****"
click at [350, 210] on textarea "What does your organization do?" at bounding box center [433, 209] width 267 height 25
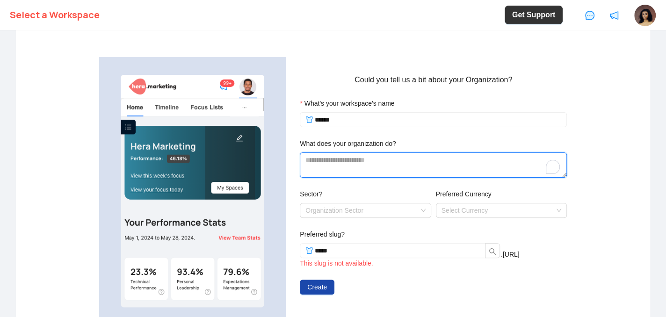
scroll to position [128, 0]
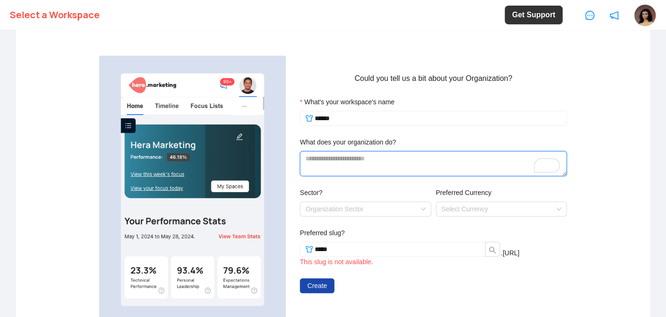
click at [333, 157] on textarea "What does your organization do?" at bounding box center [433, 163] width 267 height 25
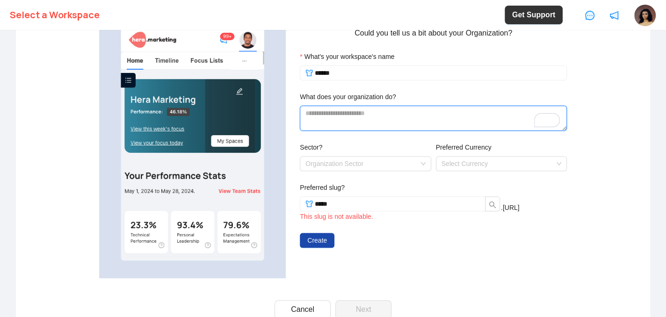
scroll to position [176, 0]
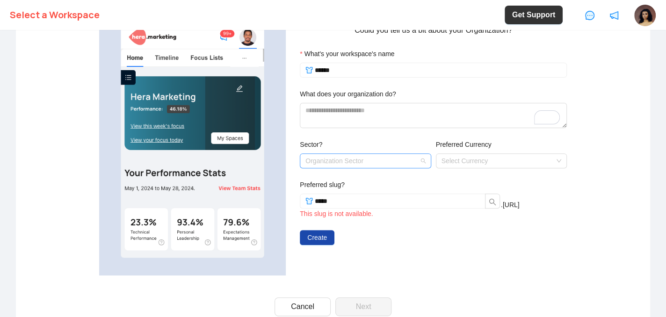
click at [355, 166] on input "Sector?" at bounding box center [365, 161] width 120 height 14
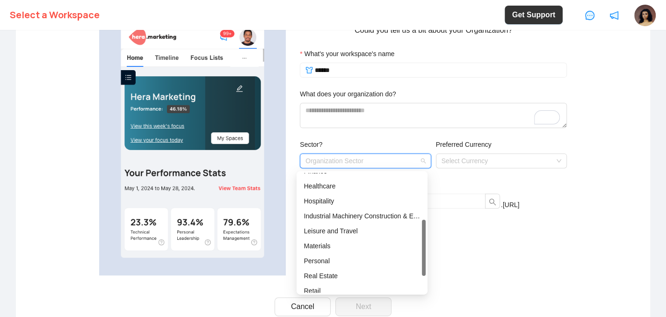
scroll to position [101, 0]
click at [321, 259] on div "Personal" at bounding box center [362, 259] width 116 height 10
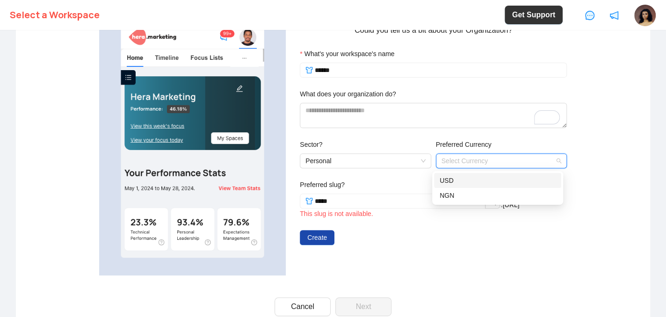
click at [484, 161] on input "Preferred Currency" at bounding box center [502, 161] width 120 height 14
click at [467, 197] on div "NGN" at bounding box center [498, 195] width 116 height 10
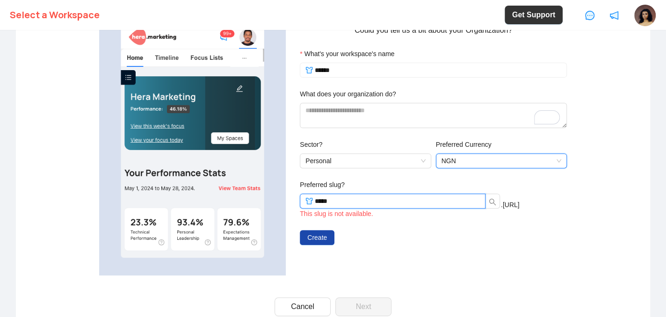
click at [370, 203] on input "*****" at bounding box center [397, 201] width 165 height 10
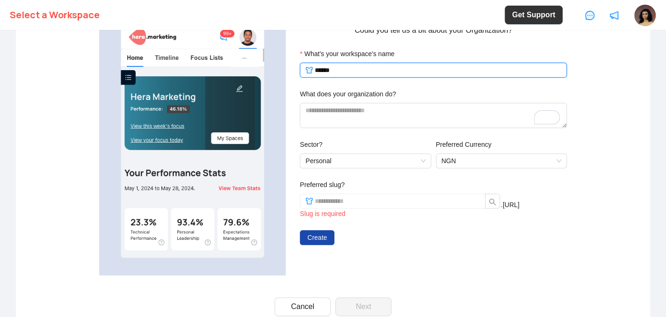
click at [324, 72] on input "******" at bounding box center [438, 70] width 247 height 10
type input "******"
click at [341, 70] on input "******" at bounding box center [438, 70] width 247 height 10
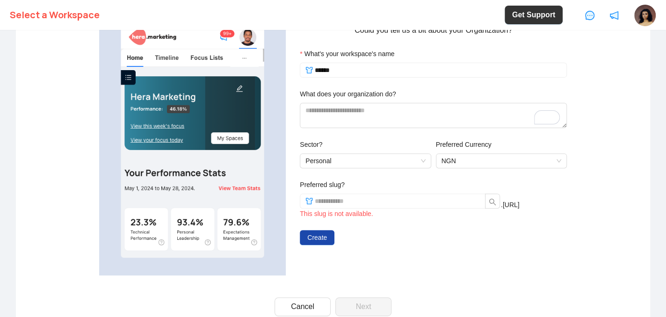
type input "*****"
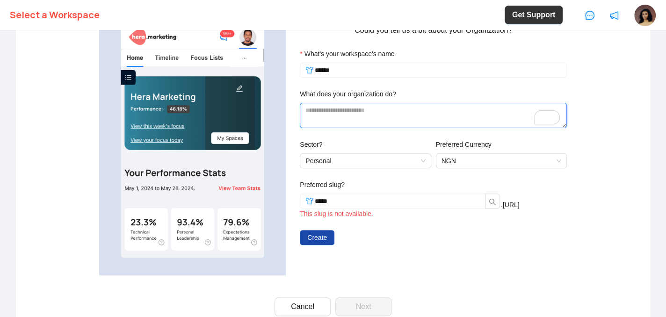
click at [359, 108] on textarea "What does your organization do?" at bounding box center [433, 115] width 267 height 25
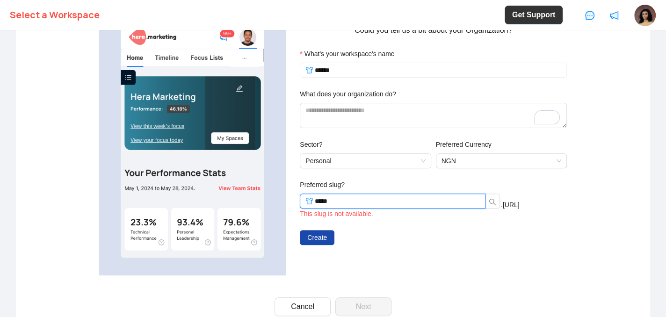
click at [321, 201] on input "*****" at bounding box center [397, 201] width 165 height 10
type input "***"
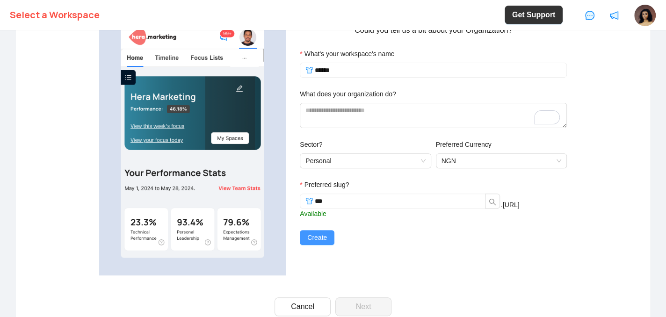
click at [323, 240] on button "Create" at bounding box center [317, 237] width 35 height 15
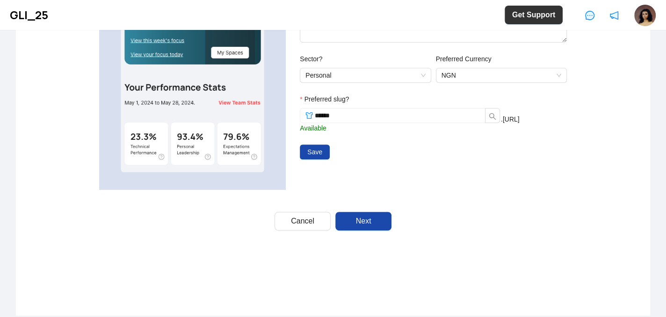
scroll to position [263, 0]
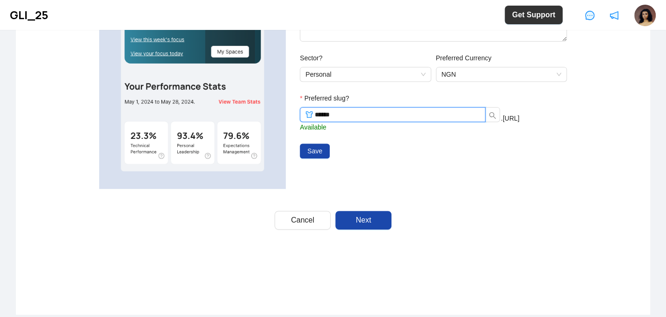
click at [332, 111] on input "******" at bounding box center [397, 114] width 165 height 10
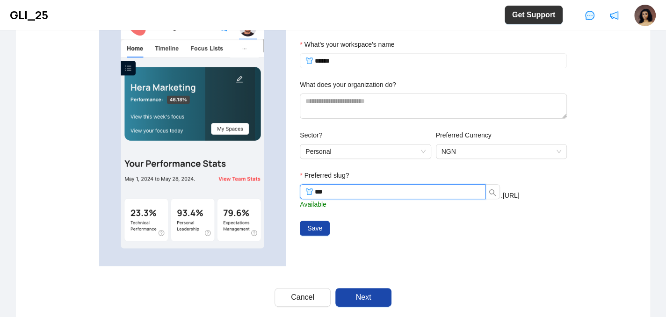
scroll to position [184, 0]
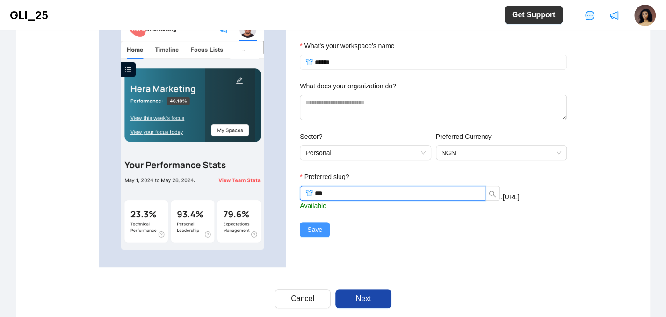
type input "***"
click at [311, 231] on span "Save" at bounding box center [314, 230] width 15 height 10
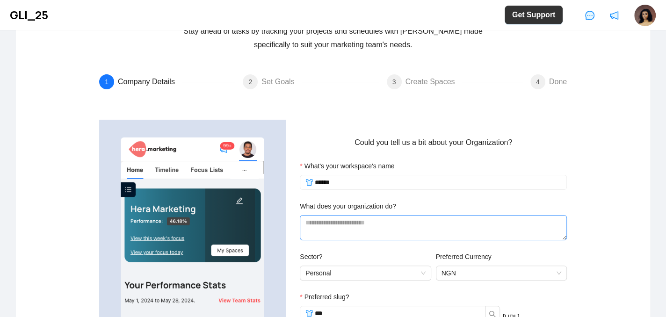
scroll to position [194, 0]
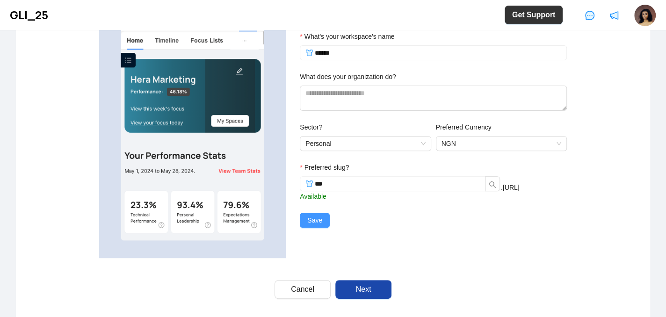
click at [319, 225] on button "Save" at bounding box center [315, 220] width 30 height 15
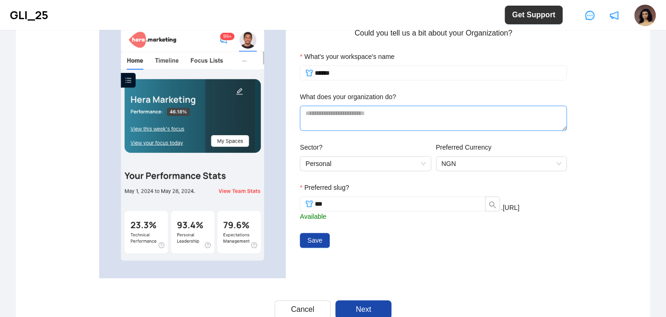
scroll to position [175, 0]
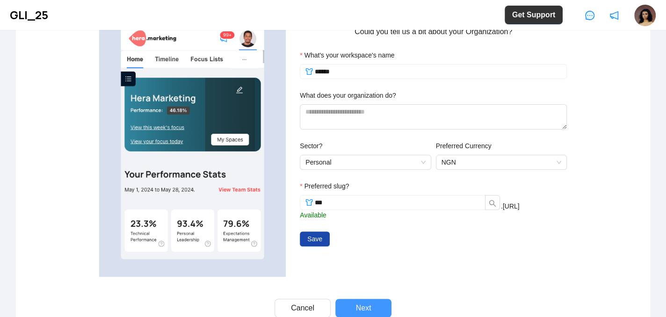
click at [365, 303] on span "Next" at bounding box center [363, 308] width 15 height 11
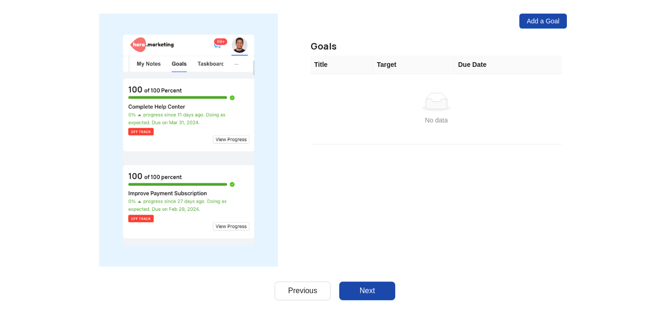
scroll to position [124, 0]
click at [374, 288] on button "Next" at bounding box center [367, 290] width 56 height 19
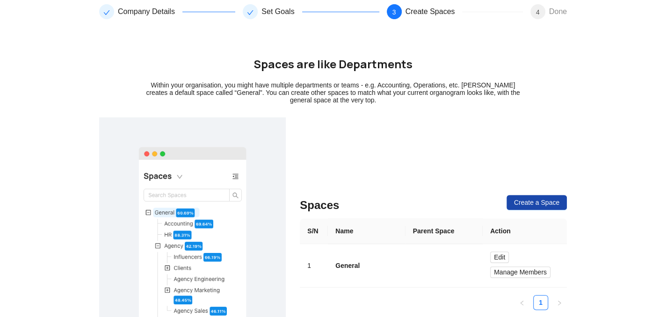
scroll to position [219, 0]
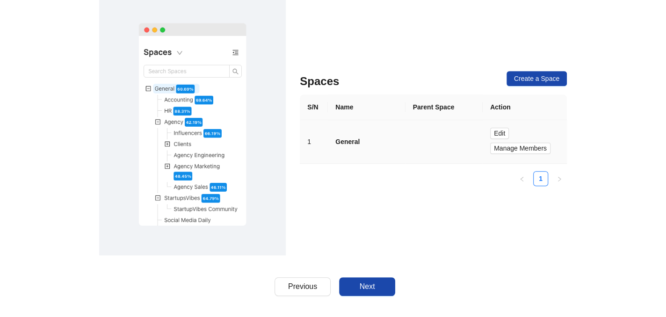
click at [358, 151] on td "General" at bounding box center [366, 142] width 77 height 44
click at [351, 147] on b "General" at bounding box center [347, 142] width 24 height 10
drag, startPoint x: 499, startPoint y: 137, endPoint x: 457, endPoint y: 168, distance: 51.8
click at [457, 168] on div "S/N Name Parent Space Action 1 General Edit Manage Members 1" at bounding box center [433, 140] width 267 height 92
click at [497, 136] on span "Edit" at bounding box center [499, 133] width 11 height 10
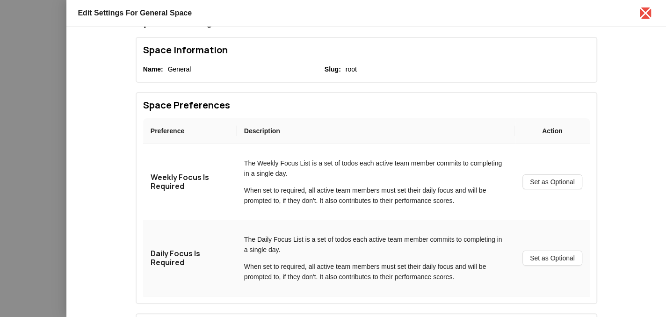
scroll to position [0, 0]
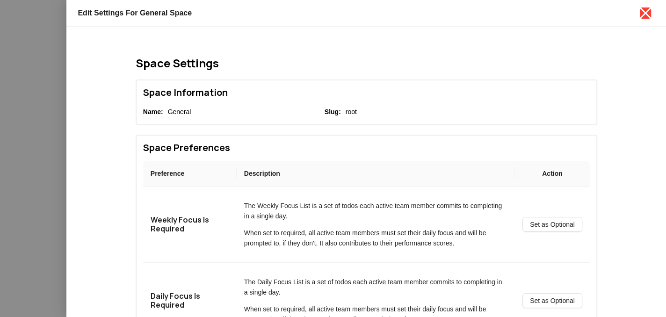
click at [644, 15] on icon "close" at bounding box center [645, 13] width 15 height 15
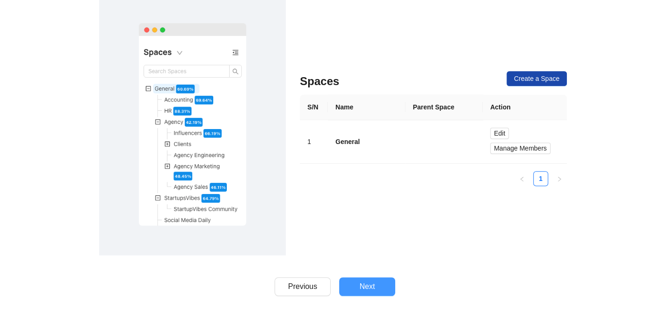
click at [367, 287] on span "Next" at bounding box center [367, 286] width 15 height 11
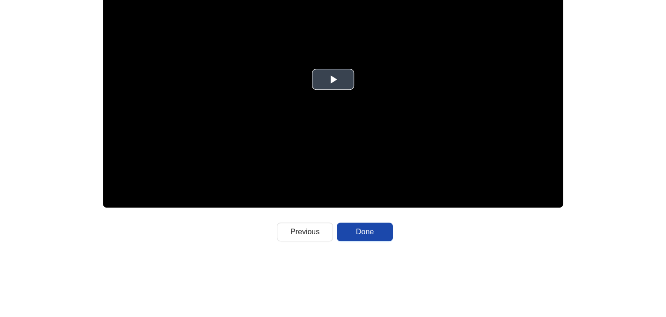
scroll to position [250, 0]
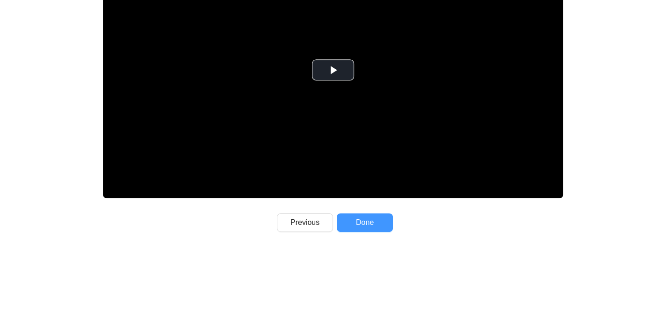
click at [373, 219] on button "Done" at bounding box center [365, 222] width 56 height 19
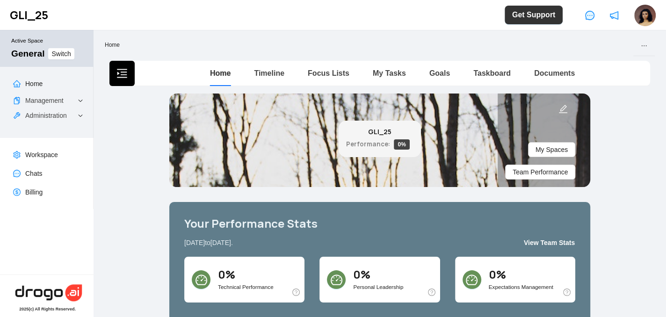
scroll to position [1, 0]
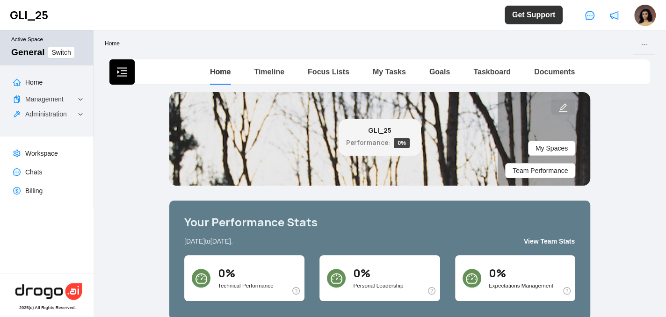
click at [562, 104] on icon "edit" at bounding box center [563, 107] width 8 height 8
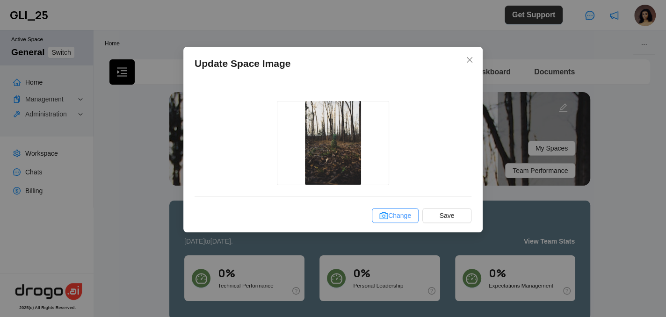
click at [411, 217] on label "Change" at bounding box center [395, 215] width 47 height 15
click at [0, 0] on input "Change" at bounding box center [0, 0] width 0 height 0
click at [394, 215] on label "Change" at bounding box center [395, 215] width 47 height 15
click at [0, 0] on input "Change" at bounding box center [0, 0] width 0 height 0
click at [398, 213] on label "Change" at bounding box center [395, 215] width 47 height 15
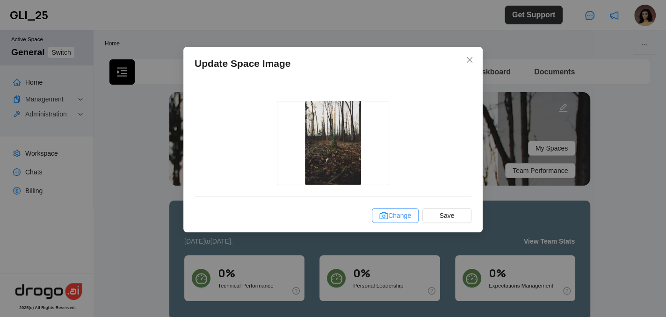
click at [0, 0] on input "Change" at bounding box center [0, 0] width 0 height 0
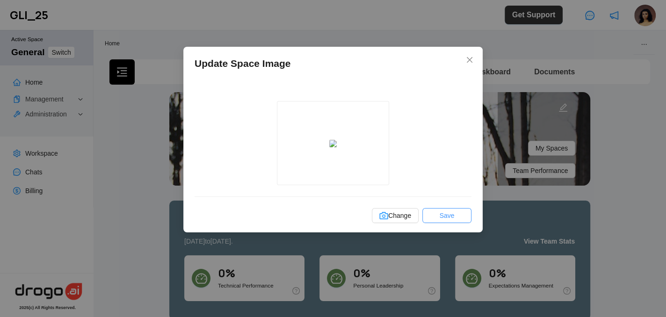
click at [445, 210] on span "Save" at bounding box center [447, 215] width 15 height 10
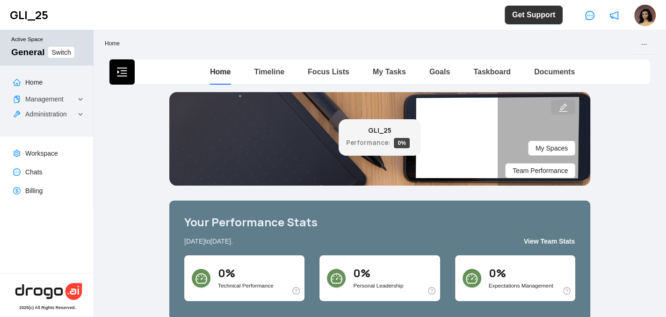
click at [559, 106] on icon "edit" at bounding box center [563, 107] width 8 height 8
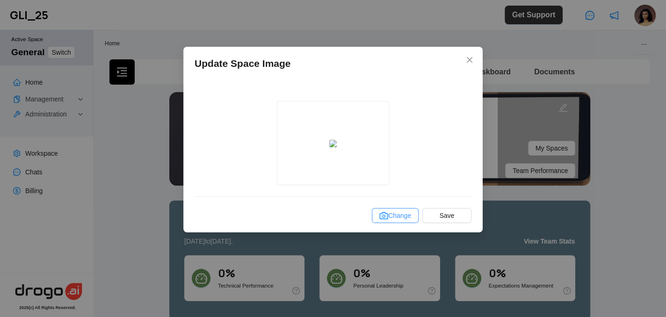
click at [393, 221] on label "Change" at bounding box center [395, 215] width 47 height 15
click at [0, 0] on input "Change" at bounding box center [0, 0] width 0 height 0
click at [408, 216] on label "Change" at bounding box center [395, 215] width 47 height 15
click at [0, 0] on input "Change" at bounding box center [0, 0] width 0 height 0
click at [406, 214] on label "Change" at bounding box center [395, 215] width 47 height 15
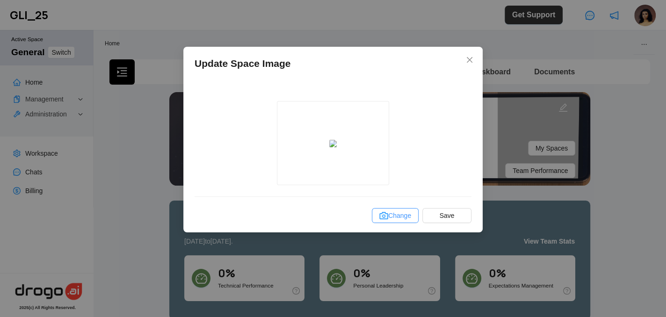
click at [0, 0] on input "Change" at bounding box center [0, 0] width 0 height 0
click at [407, 212] on label "Change" at bounding box center [395, 215] width 47 height 15
click at [0, 0] on input "Change" at bounding box center [0, 0] width 0 height 0
click at [447, 215] on span "Save" at bounding box center [447, 215] width 15 height 10
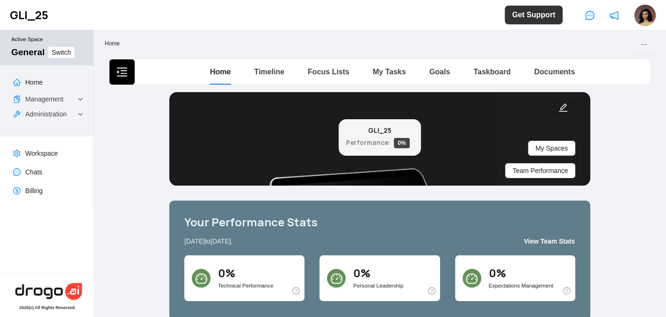
click at [560, 107] on icon "edit" at bounding box center [563, 107] width 9 height 9
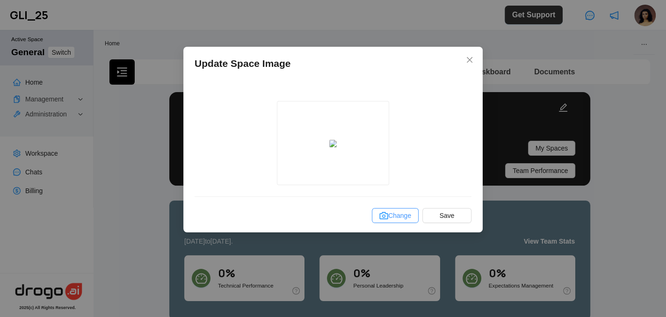
click at [398, 218] on label "Change" at bounding box center [395, 215] width 47 height 15
click at [0, 0] on input "Change" at bounding box center [0, 0] width 0 height 0
click at [432, 211] on button "Save" at bounding box center [446, 215] width 49 height 15
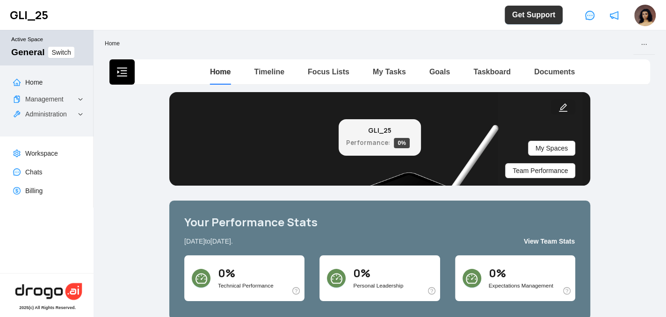
click at [554, 110] on button "button" at bounding box center [563, 107] width 24 height 15
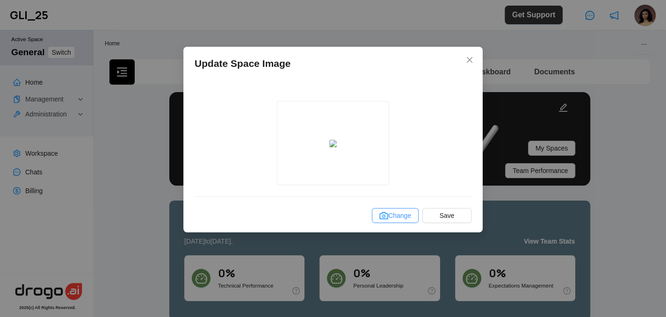
click at [398, 209] on label "Change" at bounding box center [395, 215] width 47 height 15
click at [0, 0] on input "Change" at bounding box center [0, 0] width 0 height 0
click at [441, 220] on span "Save" at bounding box center [447, 215] width 15 height 10
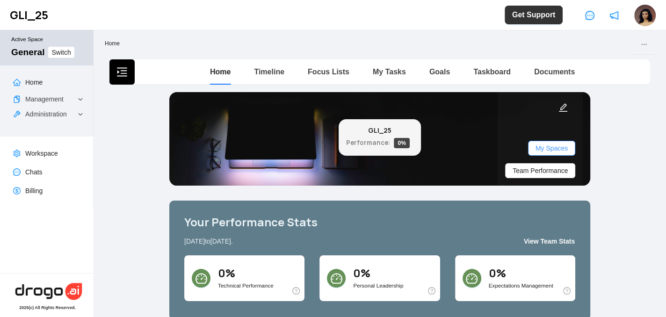
click at [552, 143] on span "My Spaces" at bounding box center [552, 148] width 32 height 10
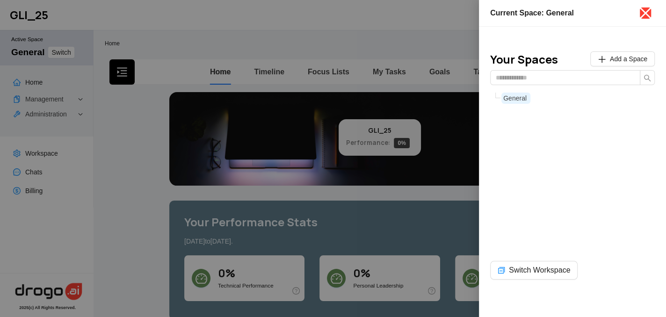
click at [645, 18] on icon "close" at bounding box center [645, 13] width 15 height 15
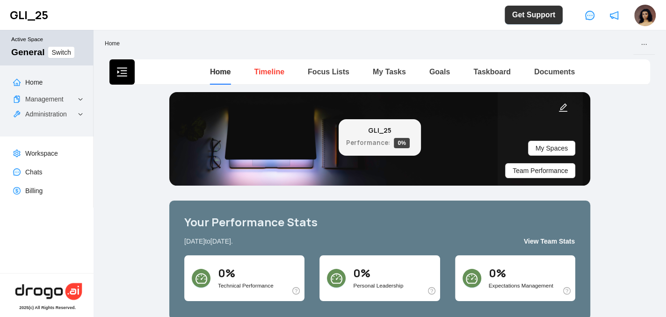
click at [270, 71] on link "Timeline" at bounding box center [269, 72] width 30 height 8
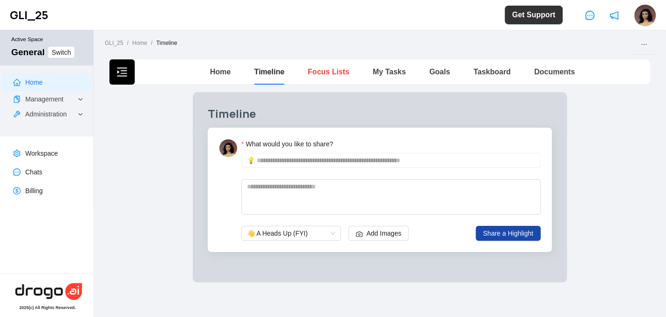
click at [334, 75] on link "Focus Lists" at bounding box center [329, 72] width 42 height 8
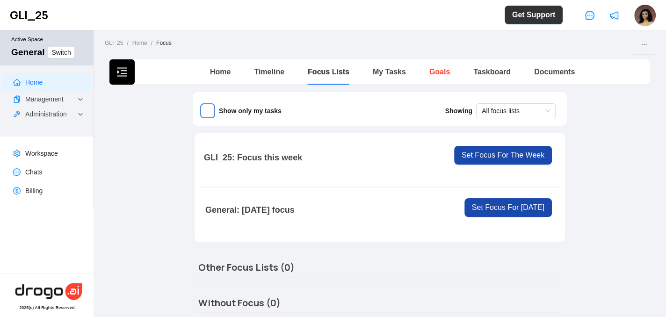
click at [431, 70] on link "Goals" at bounding box center [439, 72] width 21 height 8
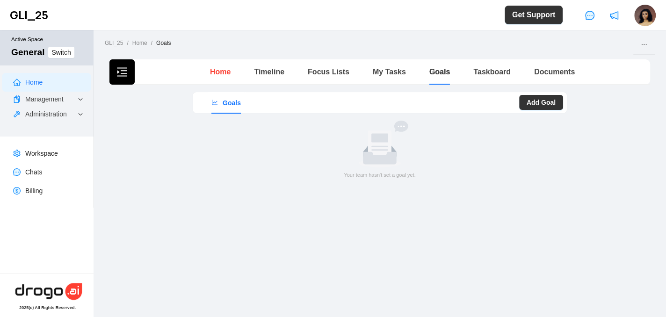
click at [222, 72] on link "Home" at bounding box center [220, 72] width 21 height 8
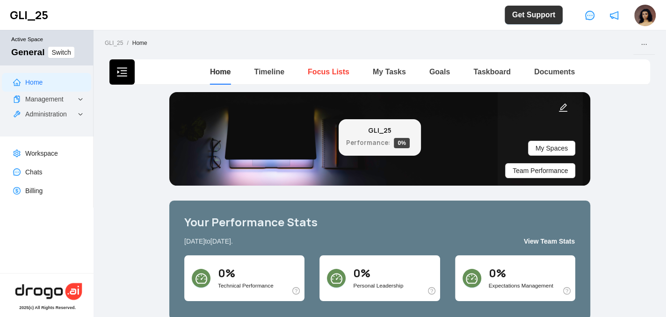
click at [313, 70] on link "Focus Lists" at bounding box center [329, 72] width 42 height 8
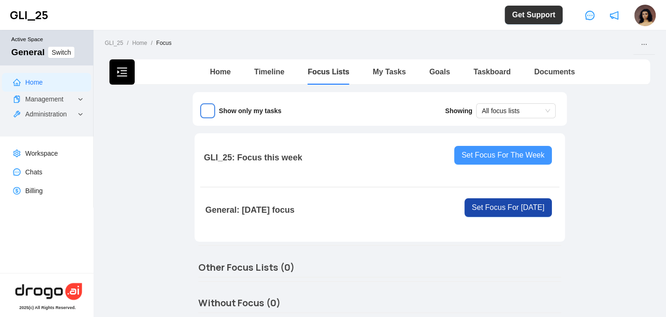
click at [500, 157] on span "Set Focus For The Week" at bounding box center [503, 155] width 83 height 11
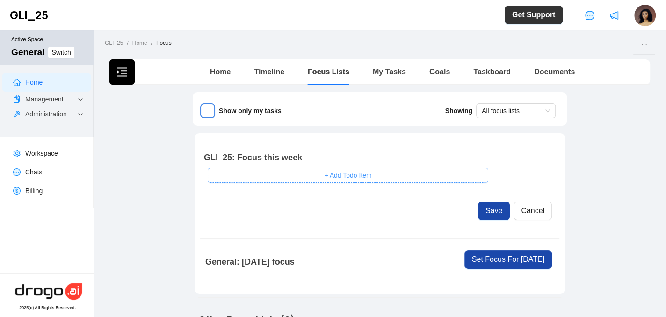
click at [389, 174] on button "+ Add Todo Item" at bounding box center [348, 175] width 281 height 15
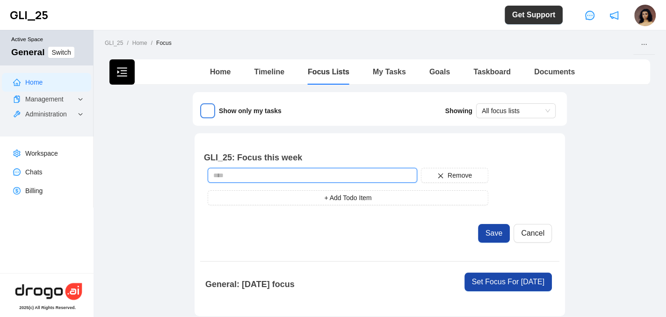
click at [346, 181] on input "text" at bounding box center [313, 175] width 210 height 15
type input "*"
click at [261, 176] on input "**********" at bounding box center [313, 175] width 210 height 15
type input "**********"
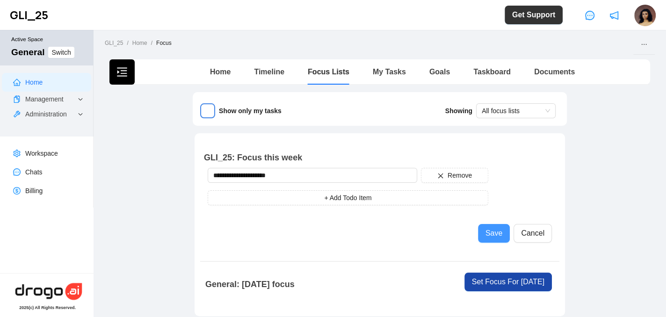
click at [500, 237] on span "Save" at bounding box center [494, 233] width 17 height 11
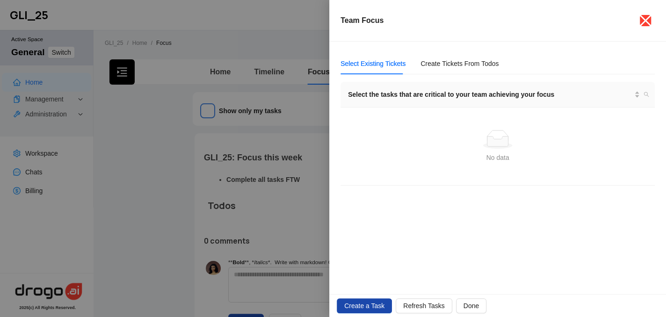
click at [646, 22] on icon "close" at bounding box center [646, 21] width 12 height 12
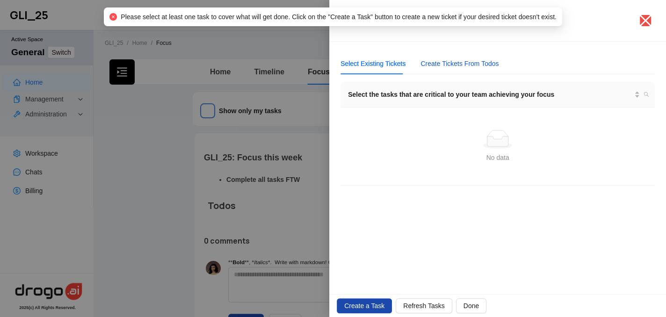
click at [446, 60] on div "Create Tickets From Todos" at bounding box center [460, 63] width 78 height 10
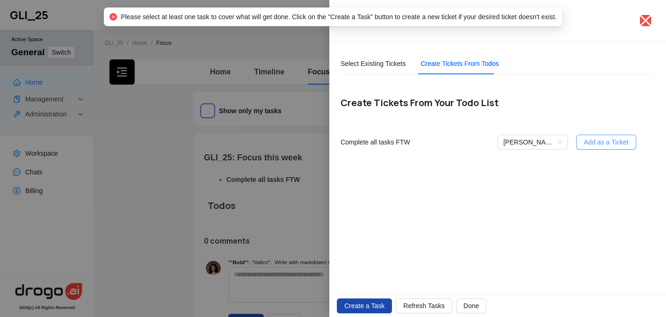
click at [587, 143] on span "Add as a Ticket" at bounding box center [606, 142] width 45 height 10
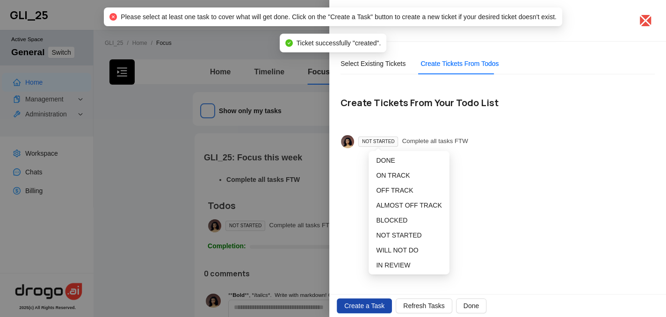
click at [381, 143] on span "NOT STARTED" at bounding box center [378, 142] width 40 height 10
click at [392, 169] on li "ON TRACK" at bounding box center [408, 175] width 77 height 15
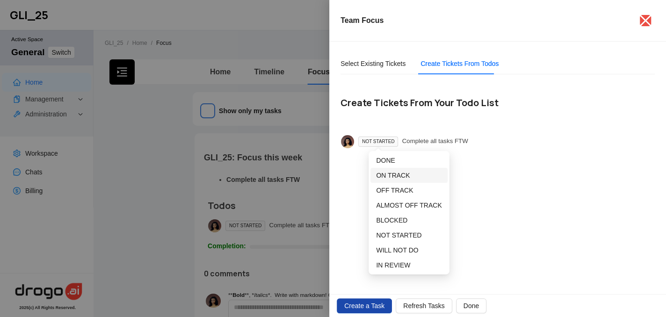
click at [392, 173] on span "ON TRACK" at bounding box center [393, 175] width 34 height 7
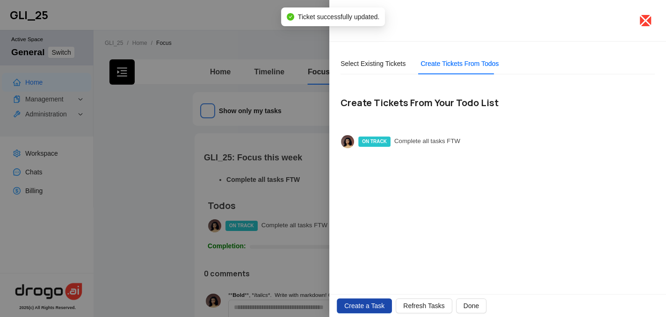
click at [646, 19] on icon "close" at bounding box center [646, 21] width 12 height 12
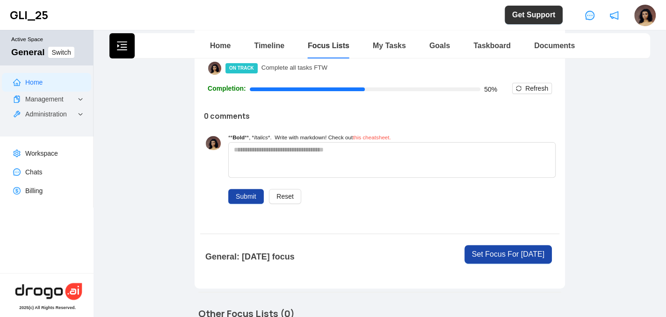
scroll to position [212, 0]
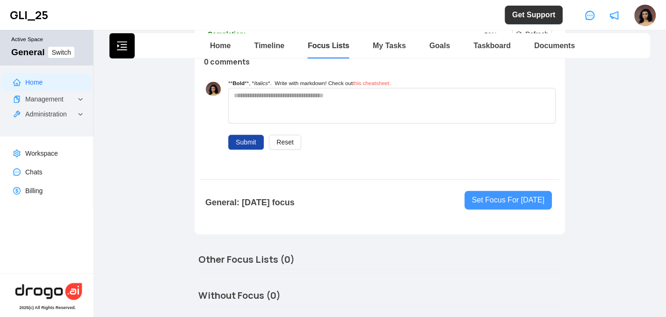
click at [506, 195] on span "Set Focus For Today" at bounding box center [508, 200] width 73 height 11
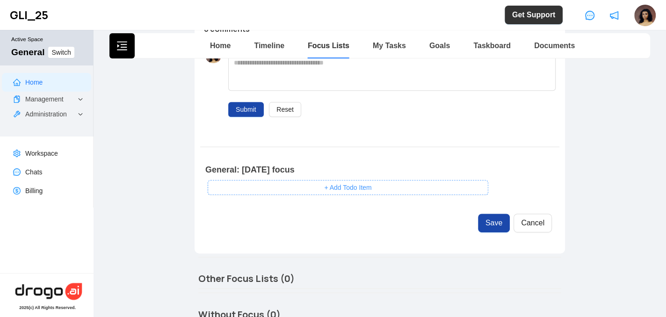
scroll to position [245, 0]
click at [324, 188] on span "+ Add Todo Item" at bounding box center [347, 187] width 47 height 10
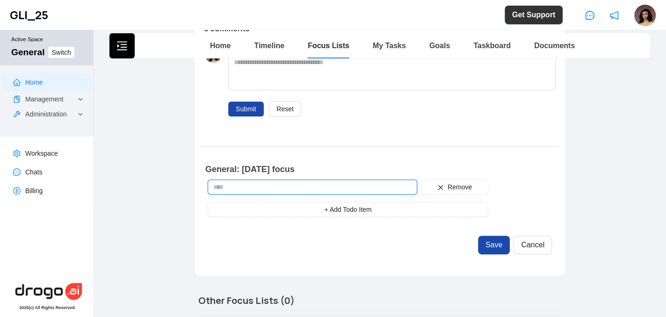
click at [277, 187] on input "text" at bounding box center [313, 187] width 210 height 15
click at [290, 173] on p "General: Today's focus" at bounding box center [335, 169] width 260 height 13
click at [257, 184] on input "text" at bounding box center [313, 187] width 210 height 15
type input "*"
type input "**********"
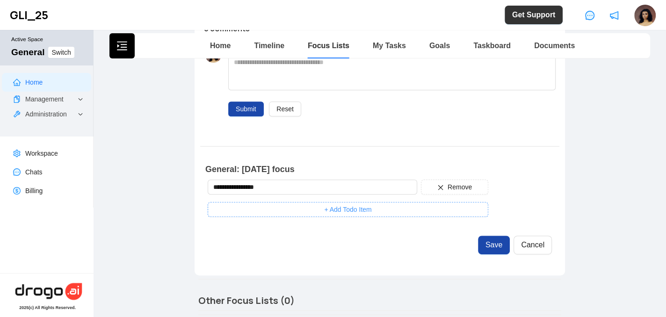
click at [246, 210] on button "+ Add Todo Item" at bounding box center [348, 209] width 281 height 15
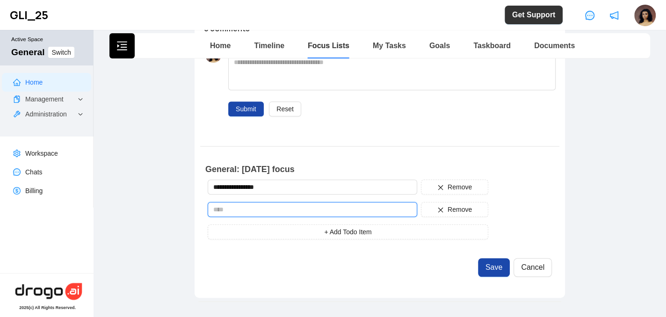
click at [241, 210] on input "text" at bounding box center [313, 209] width 210 height 15
type input "*"
paste input "*****"
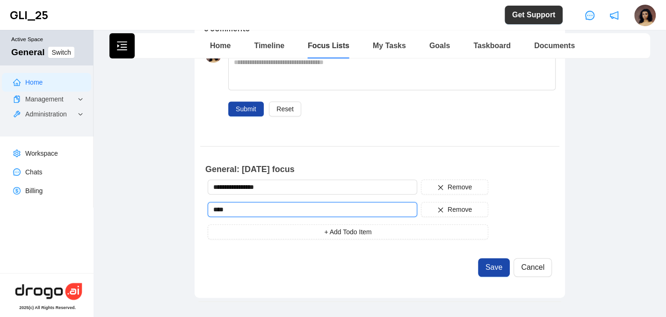
paste input "*****"
type input "*"
type input "**********"
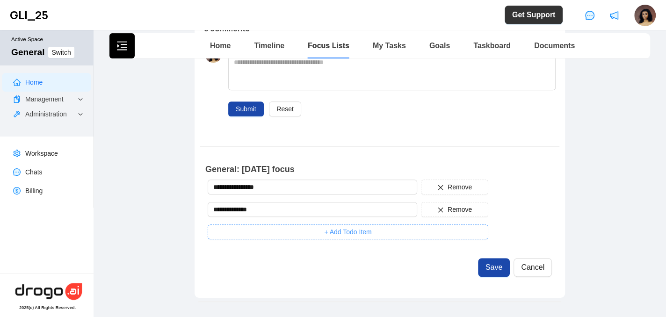
click at [236, 232] on button "+ Add Todo Item" at bounding box center [348, 232] width 281 height 15
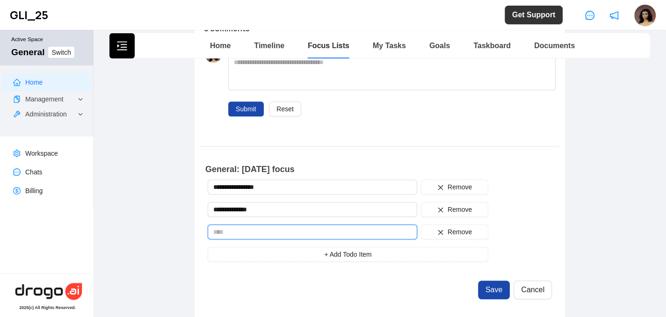
click at [231, 231] on input "text" at bounding box center [313, 232] width 210 height 15
type input "*"
type input "*********"
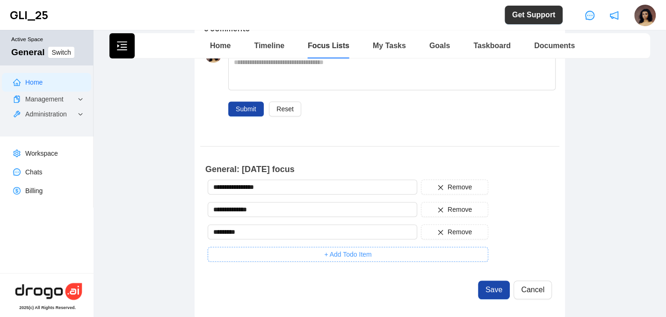
click at [248, 256] on button "+ Add Todo Item" at bounding box center [348, 254] width 281 height 15
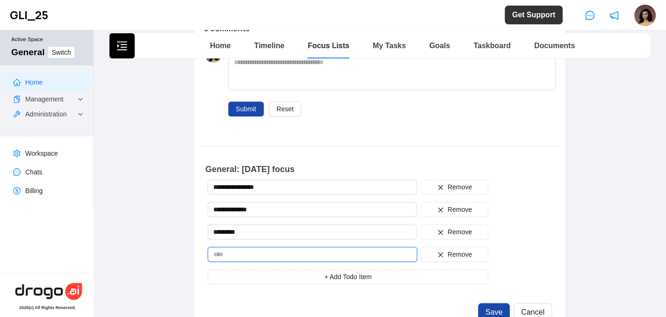
click at [222, 252] on input "text" at bounding box center [313, 254] width 210 height 15
type input "*"
paste input "**********"
click at [214, 254] on input "**********" at bounding box center [313, 254] width 210 height 15
type input "**********"
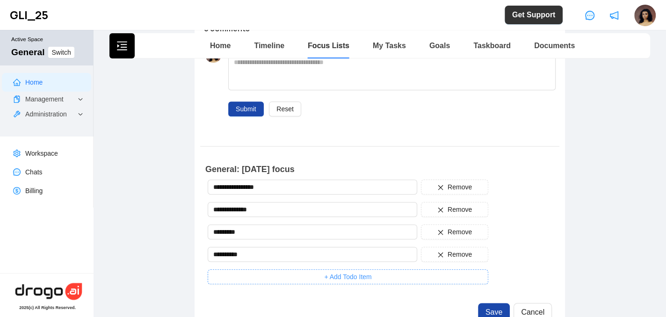
click at [239, 271] on button "+ Add Todo Item" at bounding box center [348, 276] width 281 height 15
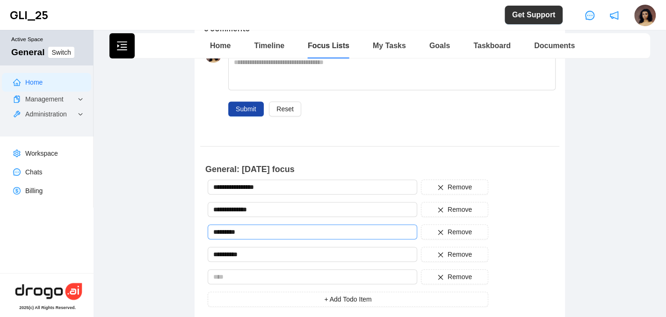
scroll to position [265, 0]
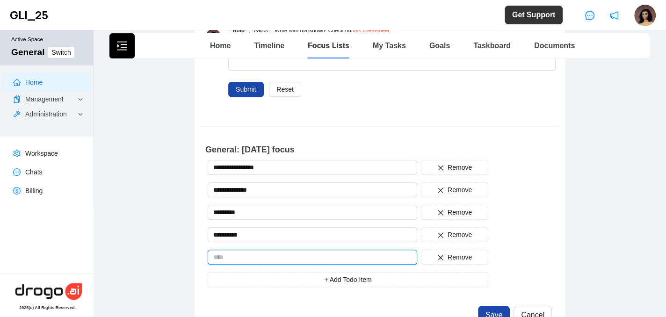
click at [250, 253] on input "text" at bounding box center [313, 257] width 210 height 15
click at [242, 254] on input "**********" at bounding box center [313, 257] width 210 height 15
click at [289, 256] on input "**********" at bounding box center [313, 257] width 210 height 15
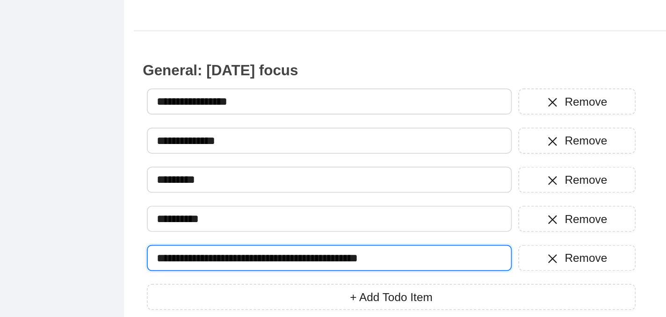
scroll to position [285, 0]
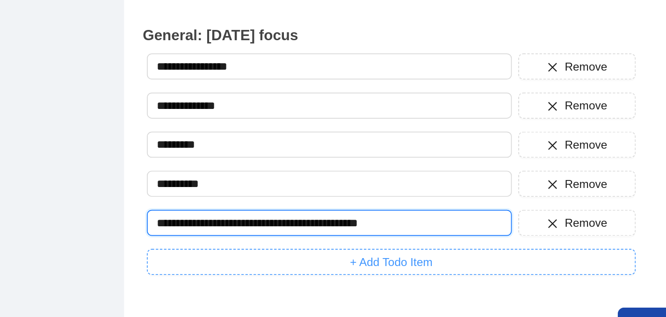
type input "**********"
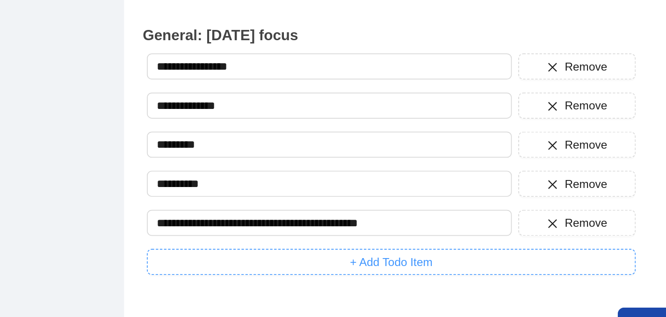
click at [301, 254] on button "+ Add Todo Item" at bounding box center [348, 259] width 281 height 15
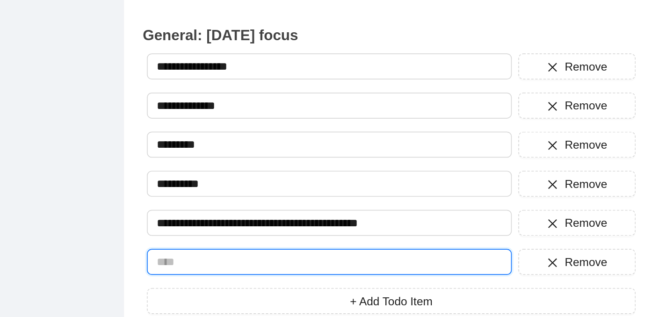
click at [260, 262] on input "text" at bounding box center [313, 259] width 210 height 15
click at [230, 259] on input "text" at bounding box center [313, 259] width 210 height 15
click at [228, 258] on input "**********" at bounding box center [313, 259] width 210 height 15
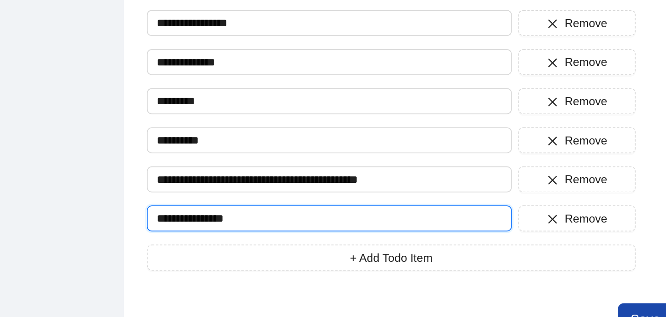
scroll to position [310, 0]
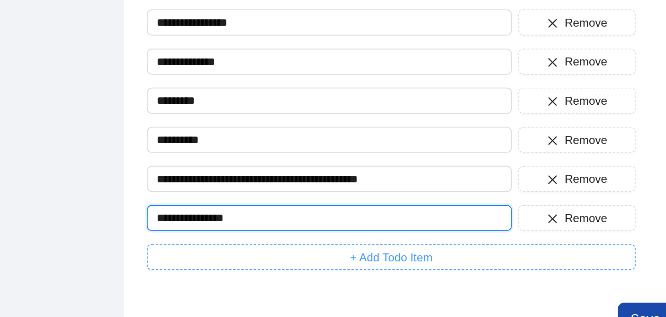
type input "**********"
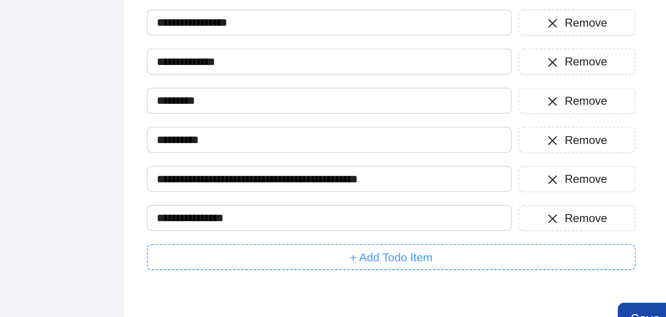
click at [244, 256] on button "+ Add Todo Item" at bounding box center [348, 256] width 281 height 15
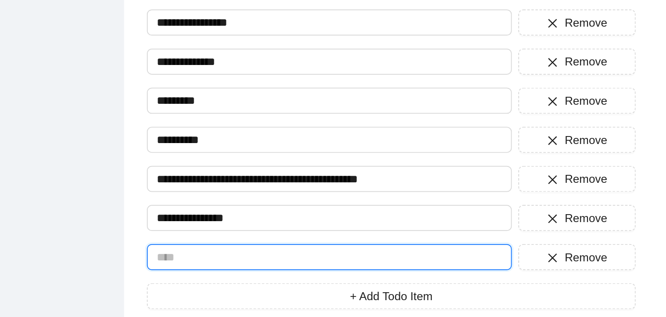
click at [239, 256] on input "text" at bounding box center [313, 256] width 210 height 15
type input "*"
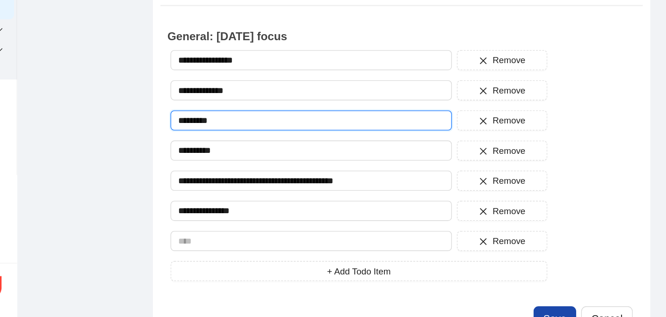
click at [223, 165] on input "*********" at bounding box center [313, 167] width 210 height 15
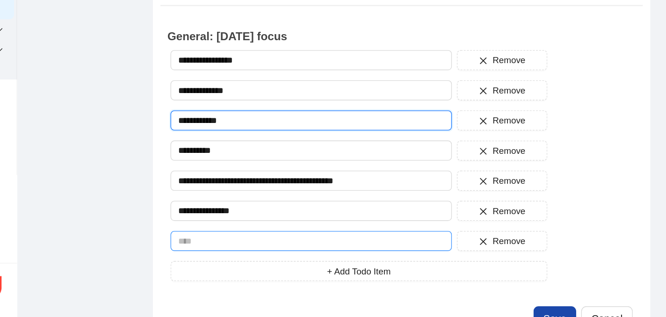
type input "**********"
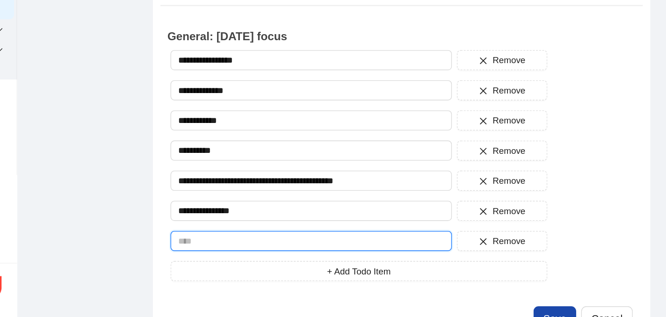
click at [229, 258] on input "text" at bounding box center [313, 256] width 210 height 15
type input "*"
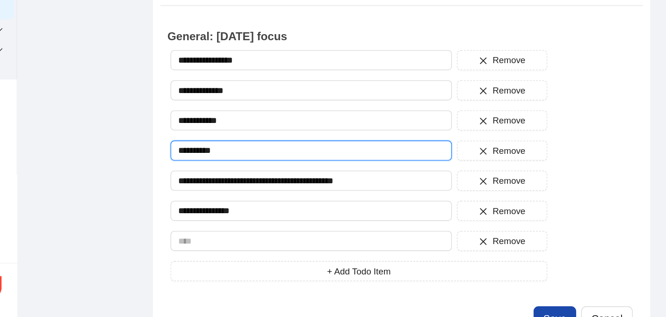
click at [209, 189] on input "**********" at bounding box center [313, 189] width 210 height 15
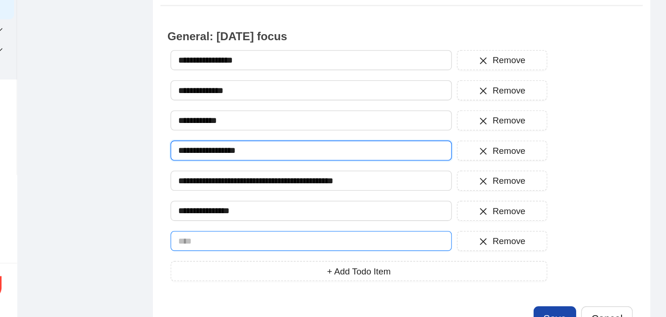
type input "**********"
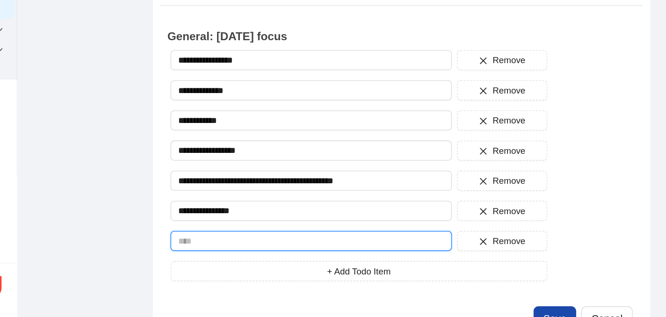
click at [230, 253] on input "text" at bounding box center [313, 256] width 210 height 15
type input "*"
type input "***"
click at [218, 257] on input "***" at bounding box center [313, 256] width 210 height 15
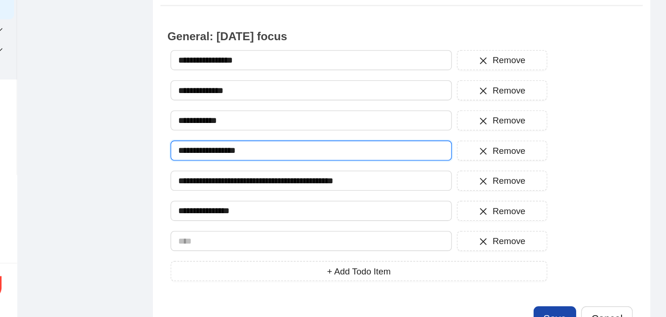
click at [266, 186] on input "**********" at bounding box center [313, 189] width 210 height 15
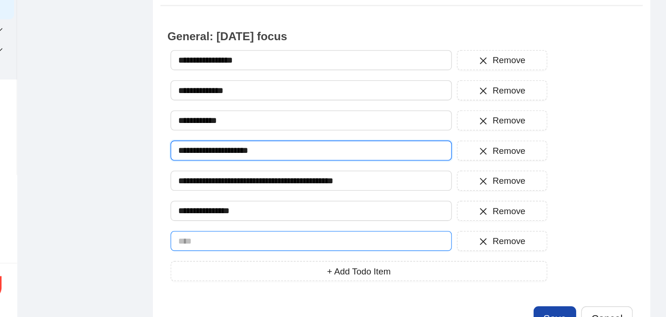
type input "**********"
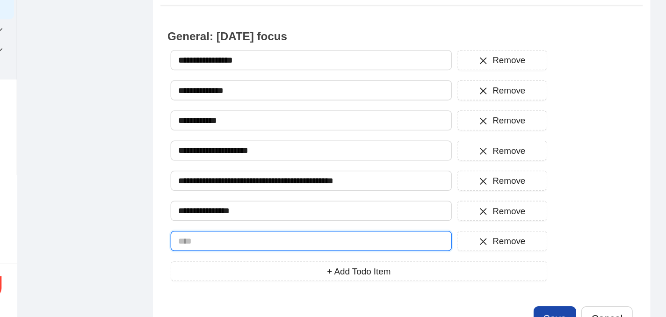
click at [235, 254] on input "text" at bounding box center [313, 256] width 210 height 15
type input "*"
click at [236, 254] on input "**********" at bounding box center [313, 256] width 210 height 15
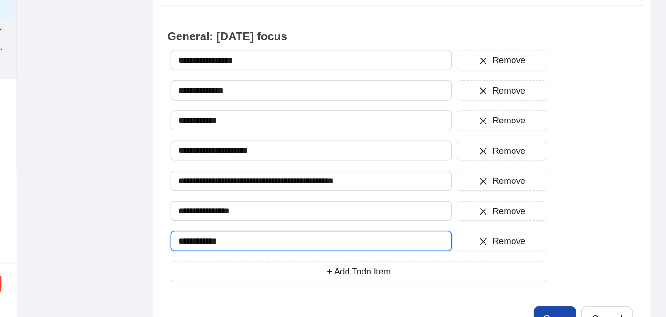
click at [236, 254] on input "**********" at bounding box center [313, 256] width 210 height 15
click at [283, 254] on input "**********" at bounding box center [313, 256] width 210 height 15
type input "**********"
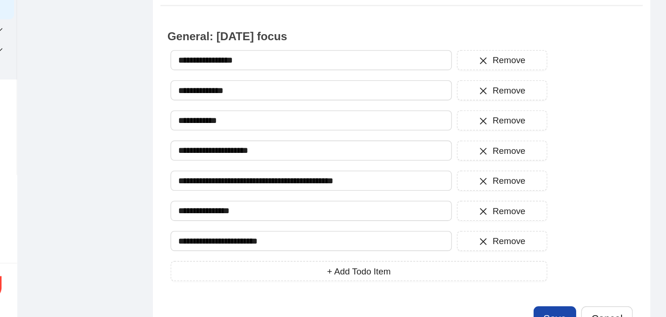
click at [272, 268] on div "**********" at bounding box center [348, 201] width 281 height 172
click at [271, 272] on button "+ Add Todo Item" at bounding box center [348, 279] width 281 height 15
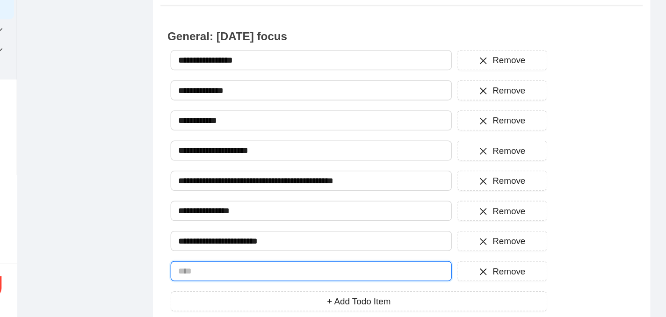
click at [225, 275] on input "text" at bounding box center [313, 279] width 210 height 15
drag, startPoint x: 288, startPoint y: 278, endPoint x: 199, endPoint y: 279, distance: 89.4
click at [199, 279] on div "**********" at bounding box center [380, 224] width 364 height 276
click at [253, 278] on input "**********" at bounding box center [313, 279] width 210 height 15
click at [216, 279] on input "**********" at bounding box center [313, 279] width 210 height 15
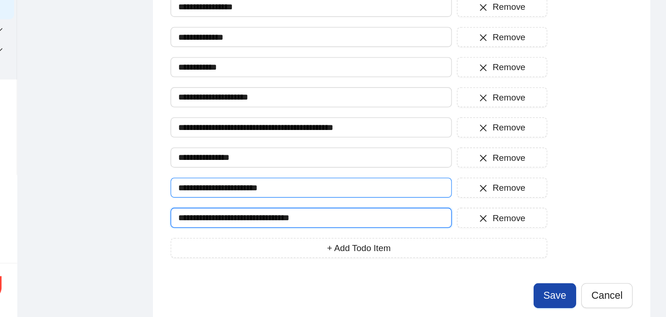
scroll to position [371, 0]
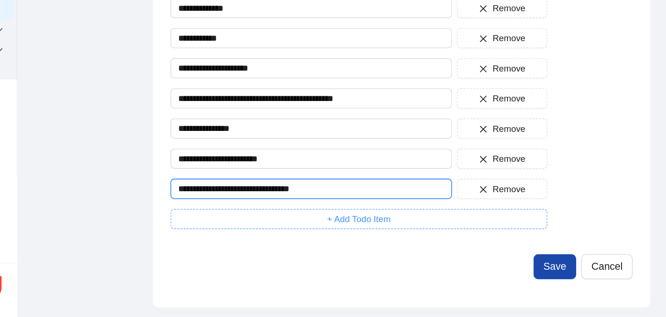
type input "**********"
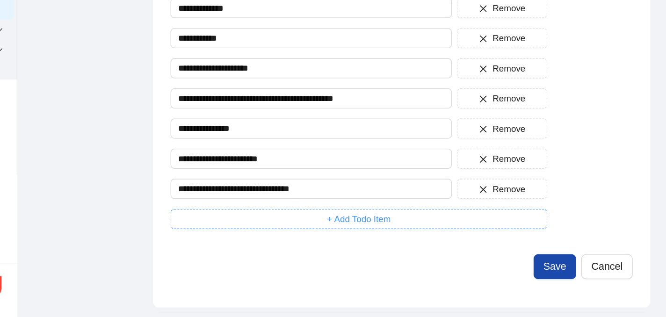
click at [273, 233] on button "+ Add Todo Item" at bounding box center [348, 240] width 281 height 15
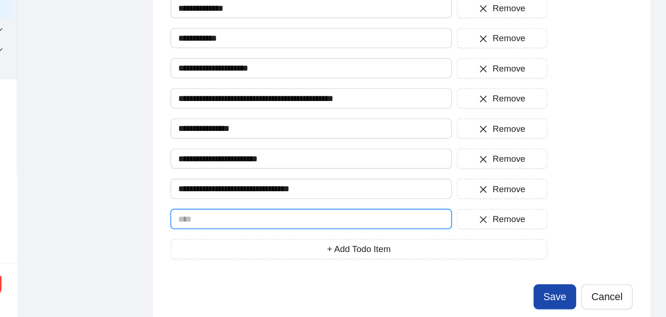
click at [263, 237] on input "text" at bounding box center [313, 240] width 210 height 15
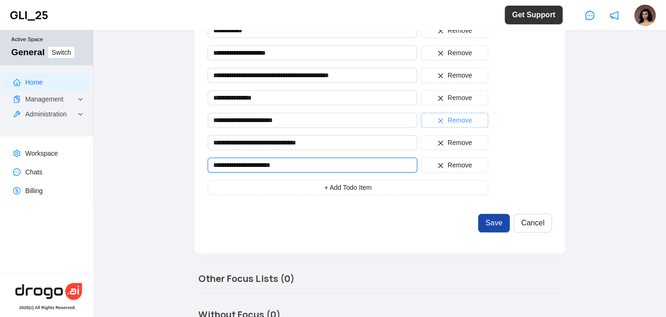
scroll to position [448, 0]
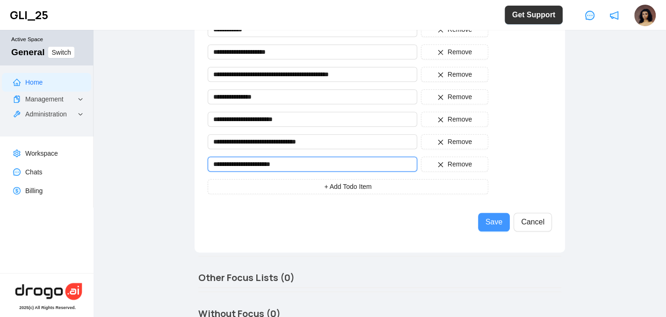
type input "**********"
click at [492, 213] on button "Save" at bounding box center [494, 222] width 32 height 19
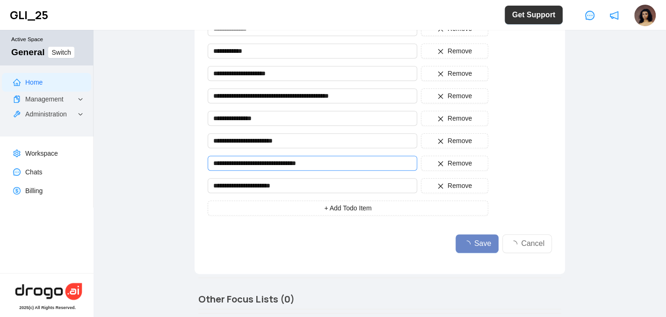
scroll to position [358, 0]
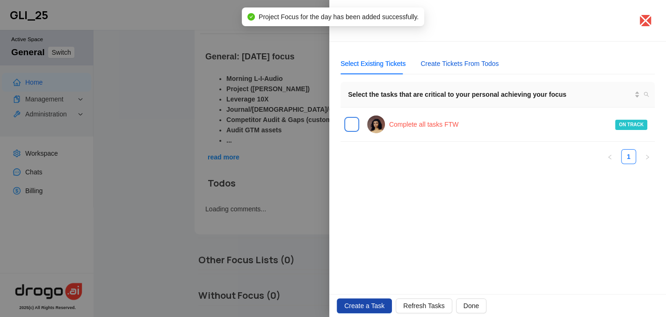
click at [455, 67] on div "Create Tickets From Todos" at bounding box center [460, 63] width 78 height 10
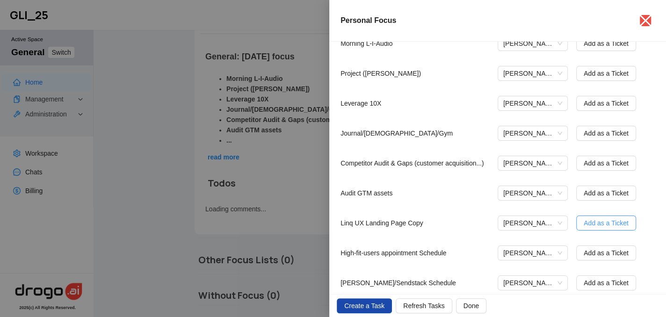
scroll to position [117, 0]
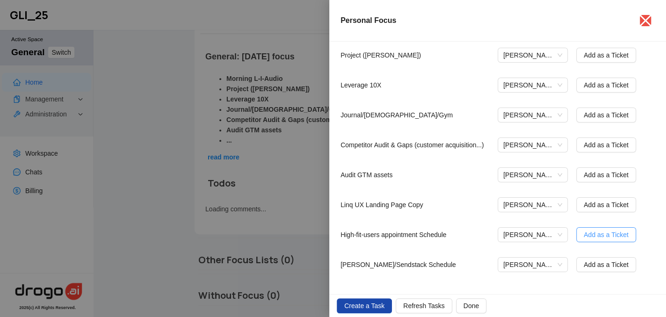
click at [593, 234] on span "Add as a Ticket" at bounding box center [606, 235] width 45 height 10
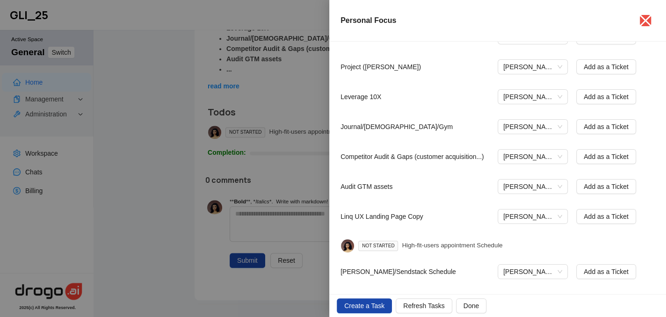
scroll to position [112, 0]
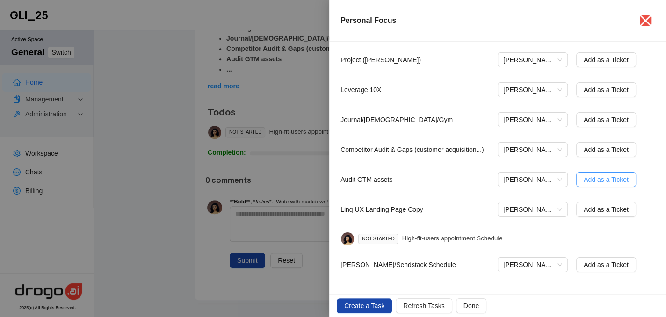
click at [597, 183] on span "Add as a Ticket" at bounding box center [606, 179] width 45 height 10
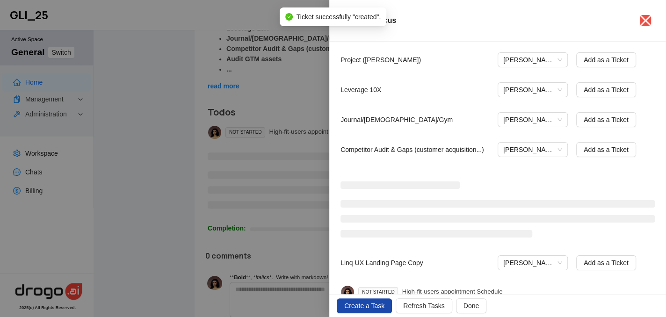
scroll to position [108, 0]
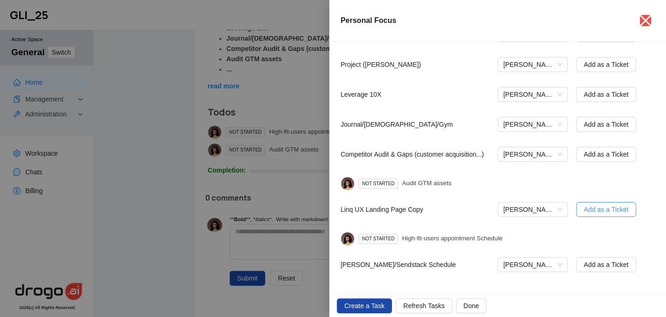
click at [602, 211] on span "Add as a Ticket" at bounding box center [606, 209] width 45 height 10
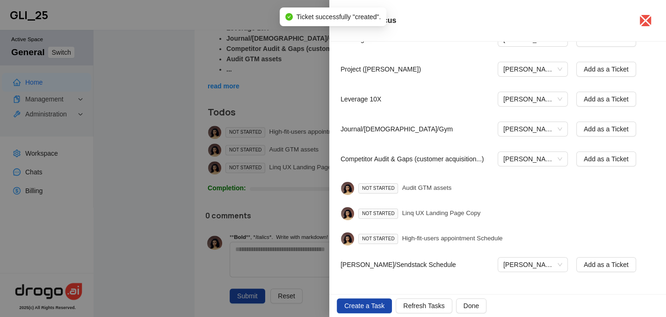
scroll to position [103, 0]
click at [606, 160] on span "Add as a Ticket" at bounding box center [606, 159] width 45 height 10
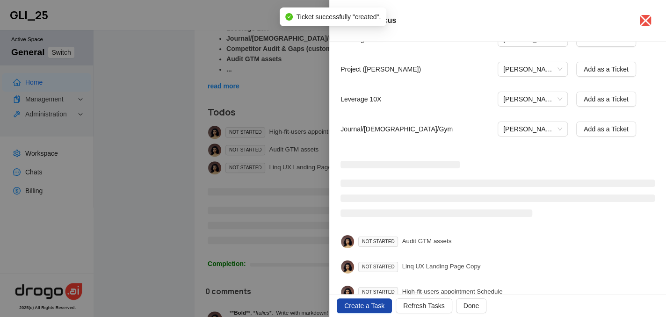
scroll to position [98, 0]
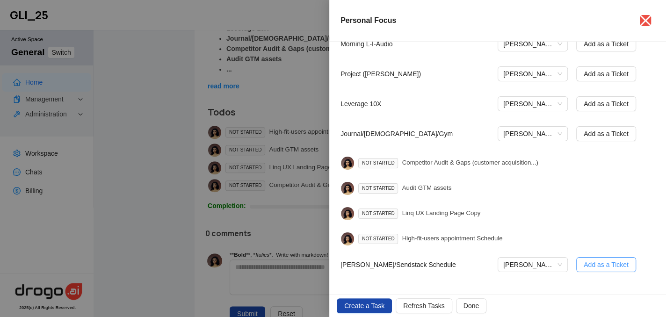
click at [605, 265] on span "Add as a Ticket" at bounding box center [606, 265] width 45 height 10
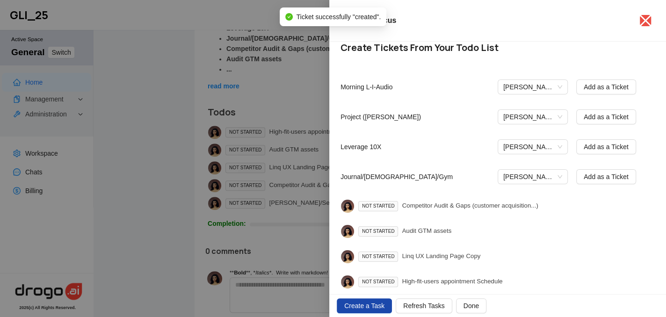
scroll to position [44, 0]
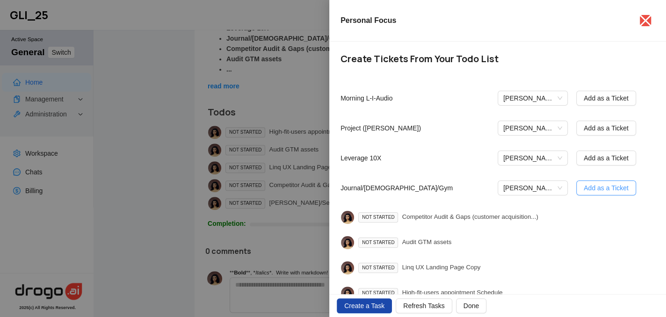
click at [595, 187] on span "Add as a Ticket" at bounding box center [606, 188] width 45 height 10
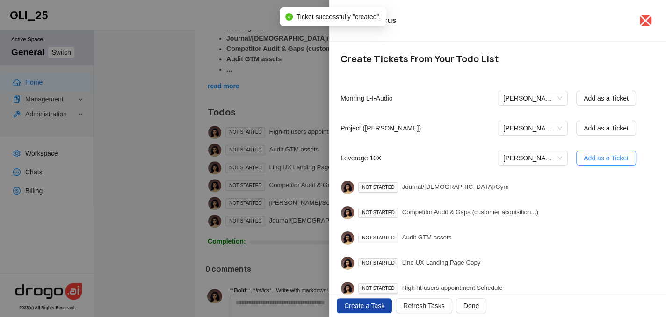
click at [593, 164] on button "Add as a Ticket" at bounding box center [606, 158] width 60 height 15
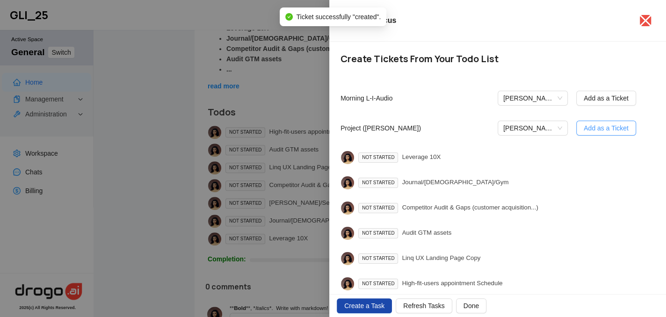
click at [590, 131] on span "Add as a Ticket" at bounding box center [606, 128] width 45 height 10
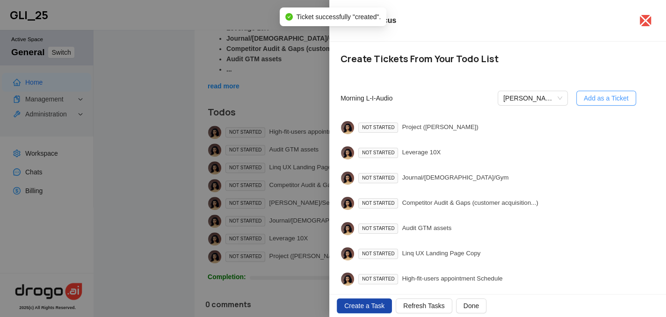
click at [594, 105] on button "Add as a Ticket" at bounding box center [606, 98] width 60 height 15
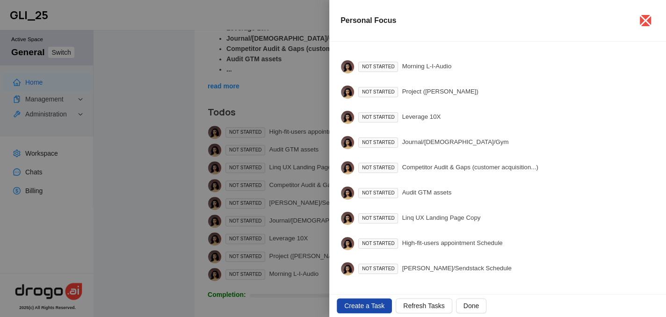
scroll to position [0, 0]
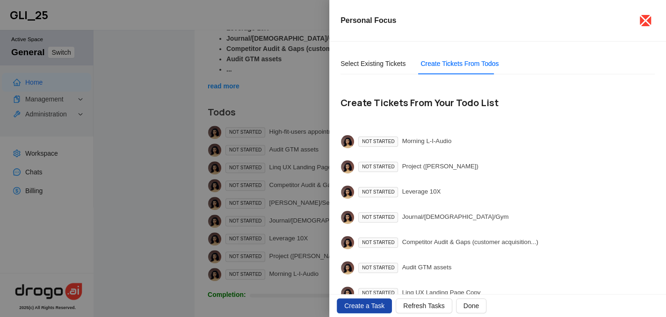
click at [646, 23] on icon "close" at bounding box center [645, 20] width 15 height 15
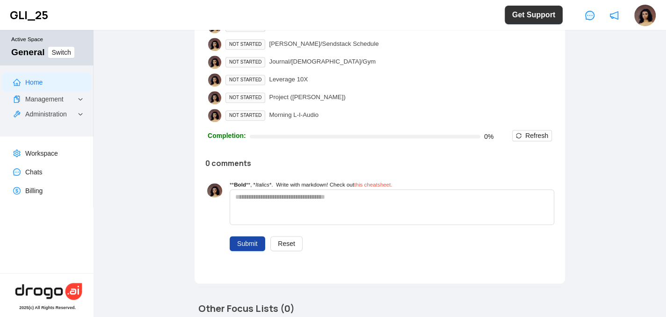
scroll to position [490, 0]
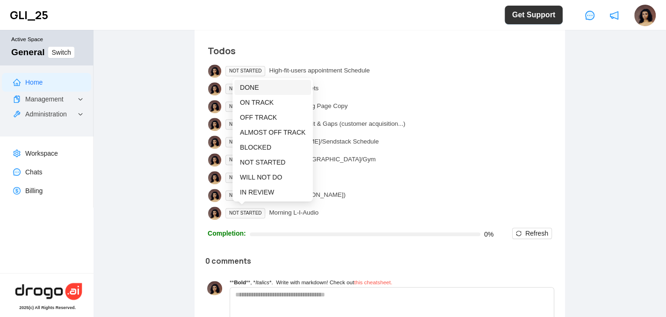
click at [255, 87] on span "DONE" at bounding box center [249, 87] width 19 height 7
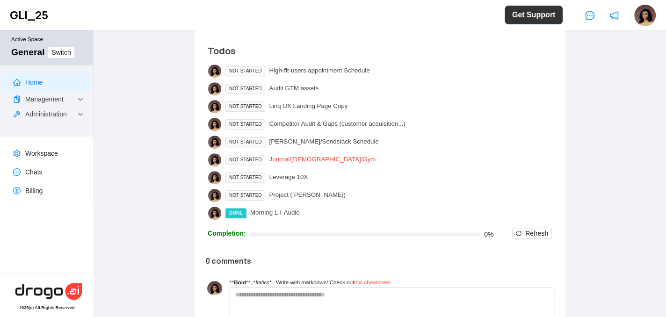
click at [321, 157] on div "Journal/Asceticism/Gym" at bounding box center [322, 160] width 107 height 10
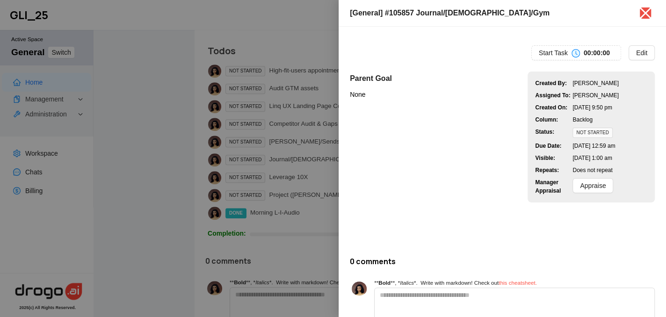
click at [259, 53] on div at bounding box center [333, 158] width 666 height 317
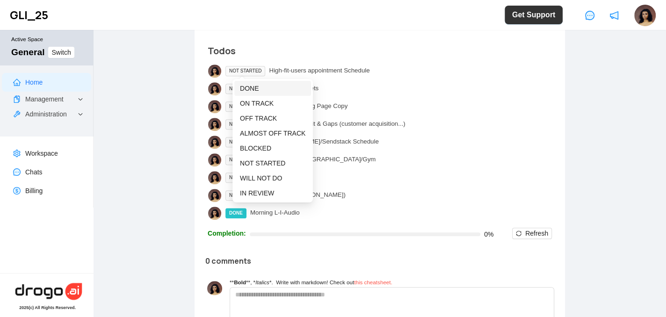
click at [251, 85] on span "DONE" at bounding box center [249, 88] width 19 height 7
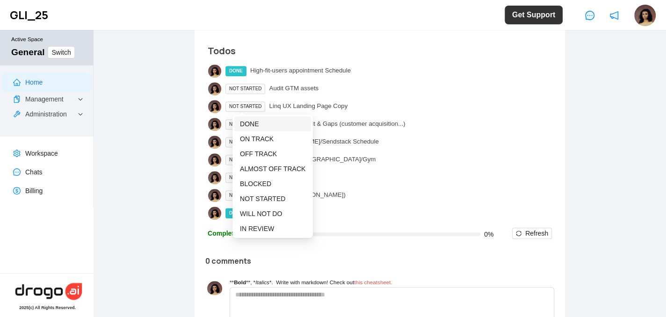
click at [251, 122] on span "DONE" at bounding box center [249, 123] width 19 height 7
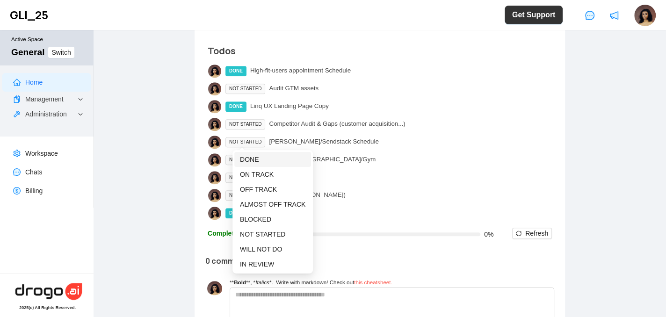
click at [254, 157] on span "DONE" at bounding box center [249, 159] width 19 height 7
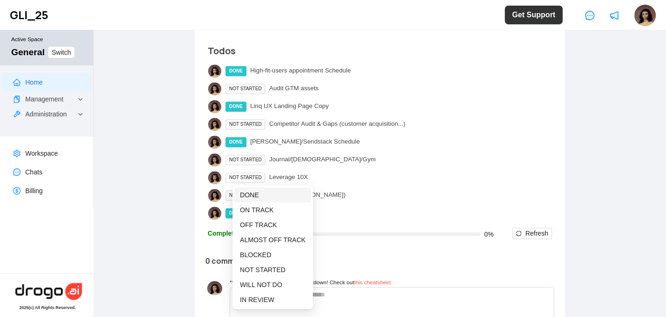
click at [253, 192] on span "DONE" at bounding box center [249, 194] width 19 height 7
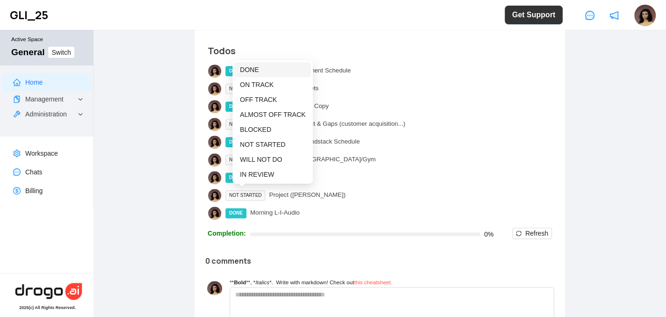
click at [254, 76] on li "DONE" at bounding box center [272, 69] width 77 height 15
click at [249, 67] on span "DONE" at bounding box center [249, 69] width 19 height 7
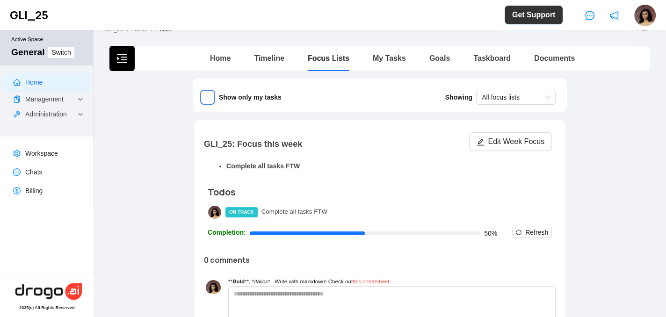
scroll to position [9, 0]
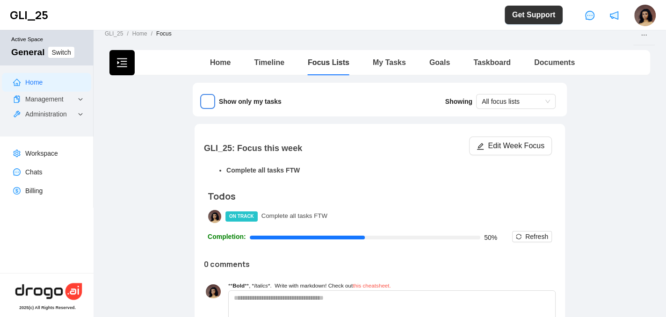
click at [276, 171] on li "Complete all tasks FTW" at bounding box center [389, 170] width 326 height 10
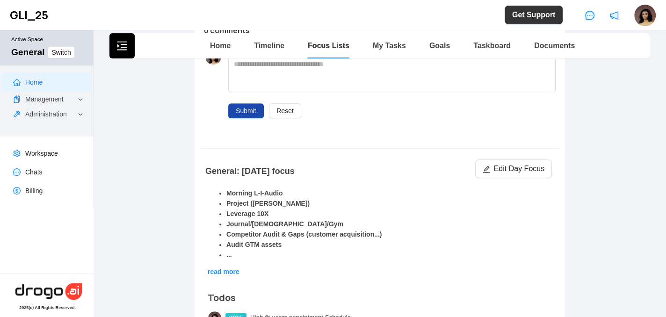
scroll to position [244, 0]
click at [225, 272] on span "read more" at bounding box center [224, 270] width 32 height 7
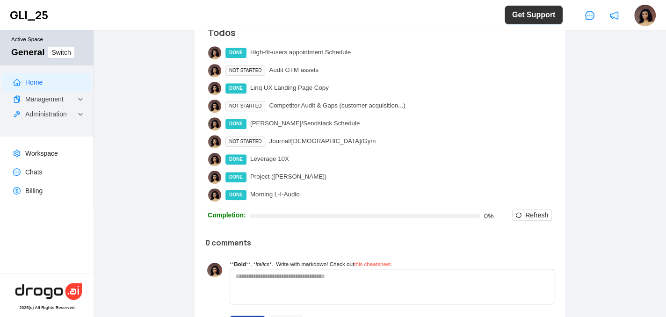
scroll to position [520, 0]
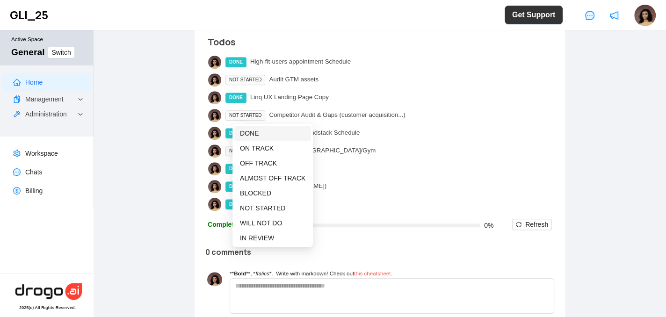
click at [246, 126] on li "DONE" at bounding box center [272, 133] width 77 height 15
click at [247, 131] on span "DONE" at bounding box center [249, 133] width 19 height 7
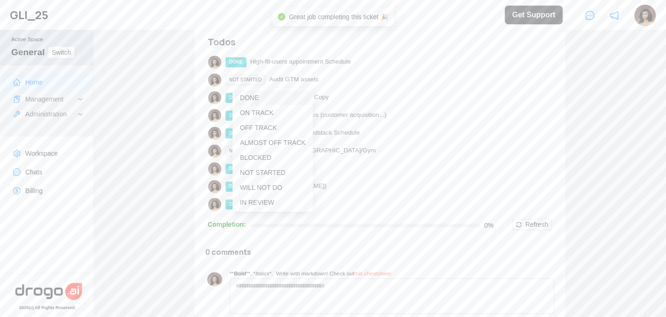
click at [240, 93] on span "DONE" at bounding box center [272, 98] width 65 height 10
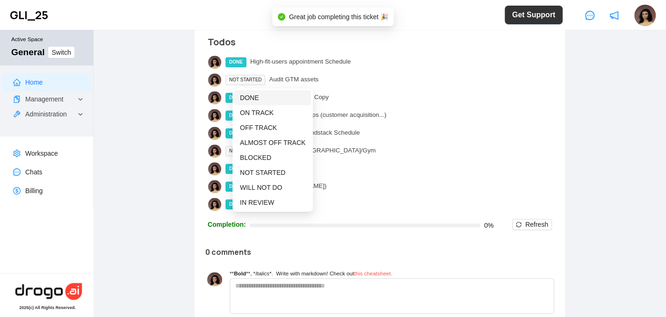
click at [247, 94] on span "DONE" at bounding box center [249, 97] width 19 height 7
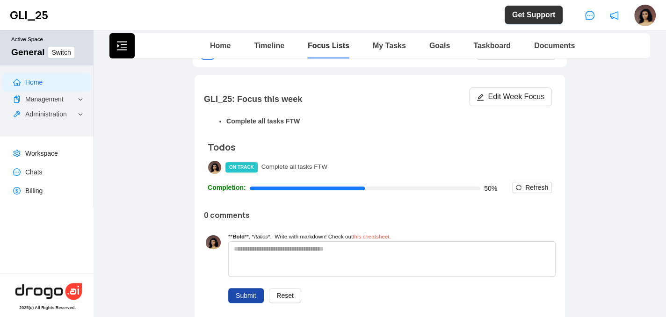
scroll to position [61, 0]
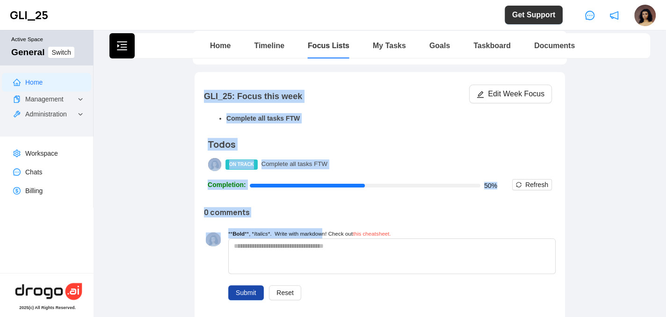
drag, startPoint x: 202, startPoint y: 96, endPoint x: 318, endPoint y: 229, distance: 176.7
click at [318, 229] on div "GLI_25: Focus this week Edit Week Focus Complete all tasks FTW Todos ON TRACK C…" at bounding box center [379, 202] width 367 height 249
click at [329, 203] on div "GLI_25: Focus this week Edit Week Focus Complete all tasks FTW Todos ON TRACK C…" at bounding box center [379, 202] width 367 height 249
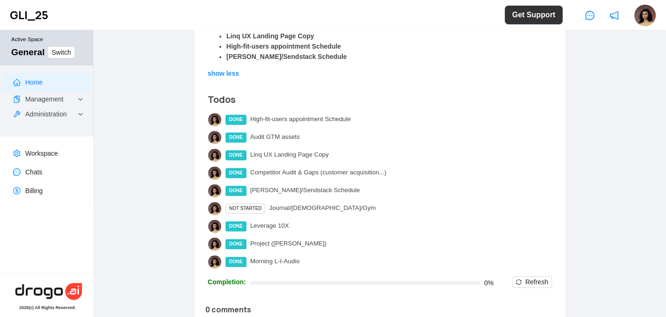
scroll to position [468, 0]
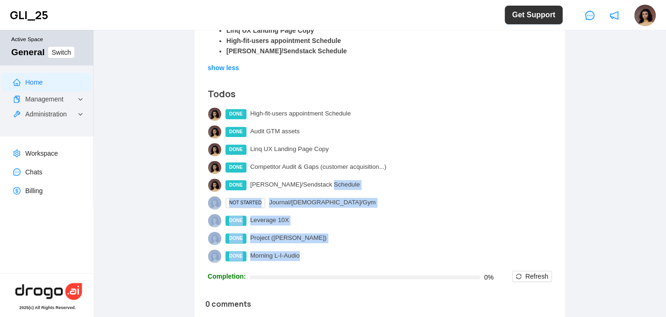
drag, startPoint x: 319, startPoint y: 256, endPoint x: 334, endPoint y: 191, distance: 66.7
click at [334, 191] on div "Morning L-I-Audio Project (Mr T) Leverage 10X Journal/Asceticism/Gym Competitor…" at bounding box center [380, 119] width 344 height 325
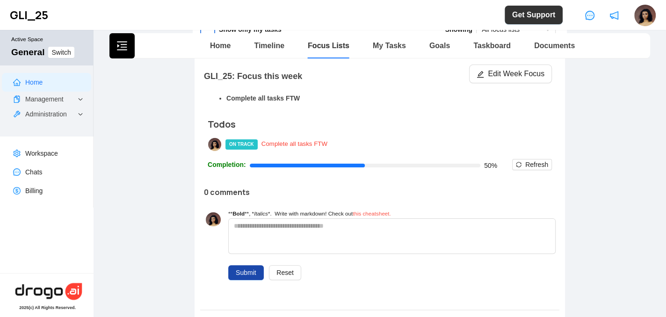
scroll to position [80, 0]
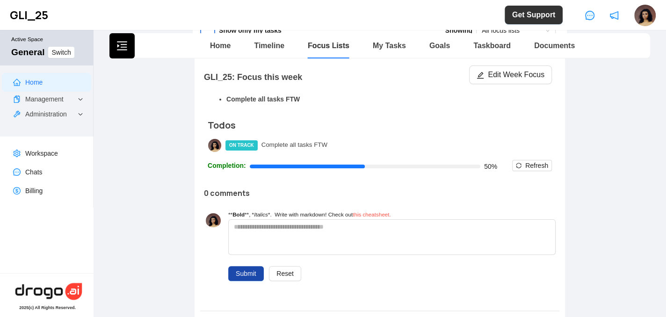
click at [337, 141] on div "ON TRACK Complete all tasks FTW" at bounding box center [380, 145] width 344 height 14
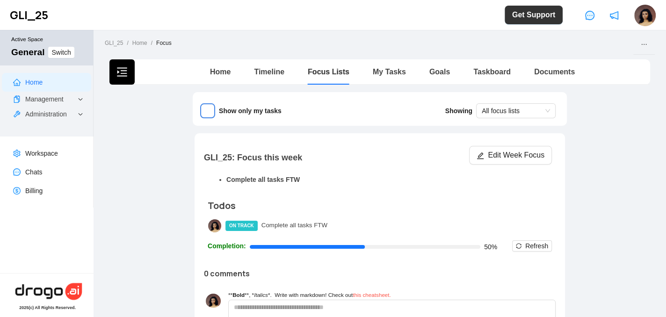
click at [334, 127] on div "Show only my tasks Showing All focus lists GLI_25: Focus this week Edit Week Fo…" at bounding box center [380, 226] width 374 height 269
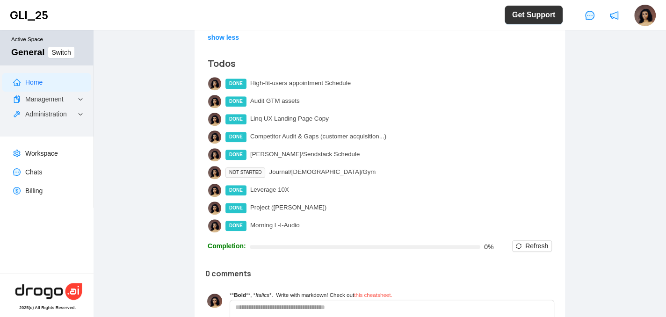
scroll to position [499, 0]
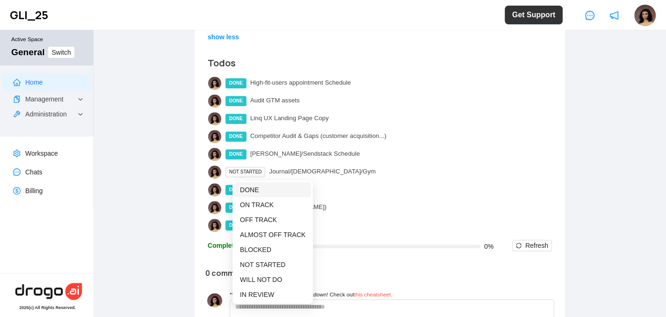
click at [251, 188] on span "DONE" at bounding box center [249, 189] width 19 height 7
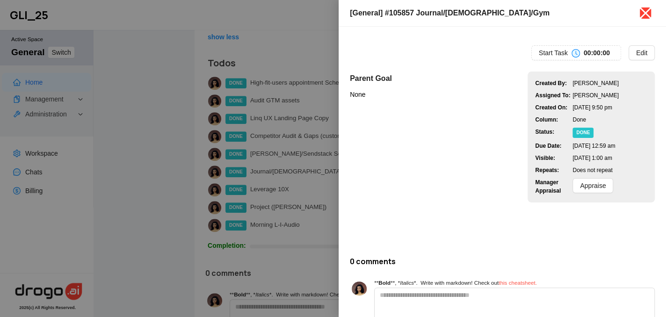
click at [644, 14] on icon "close" at bounding box center [646, 13] width 12 height 12
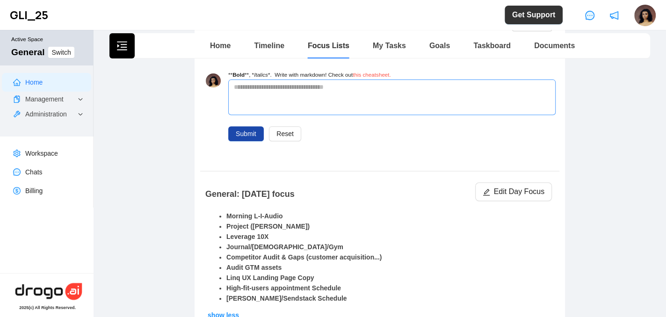
scroll to position [220, 0]
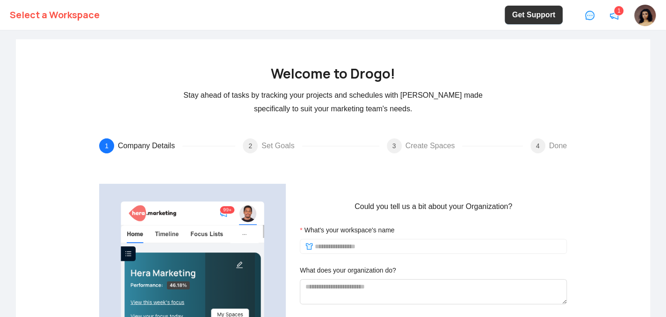
scroll to position [112, 0]
